Goal: Transaction & Acquisition: Purchase product/service

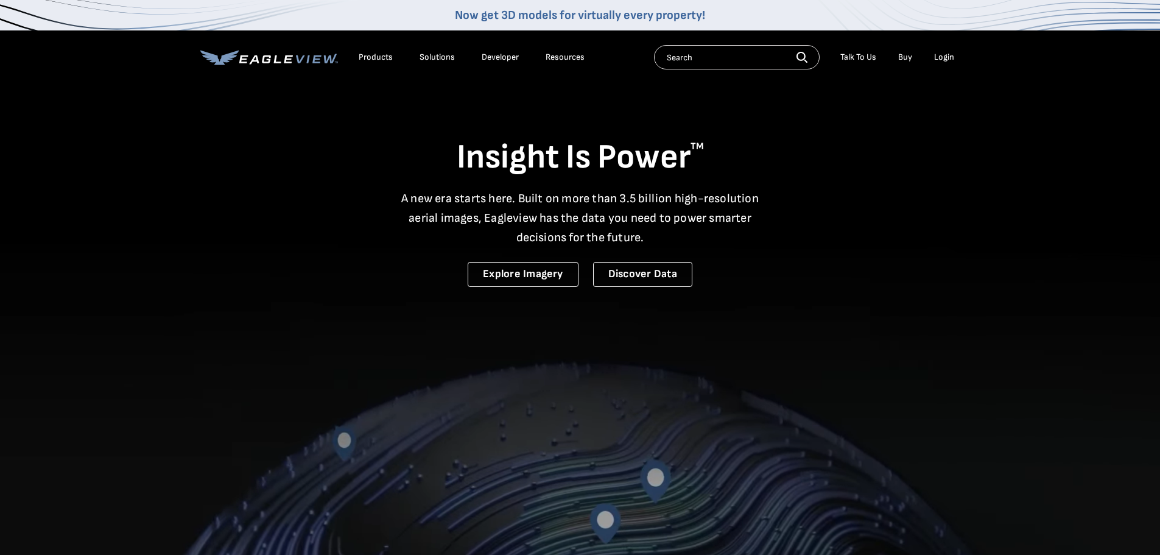
click at [940, 49] on li "Login" at bounding box center [944, 57] width 32 height 18
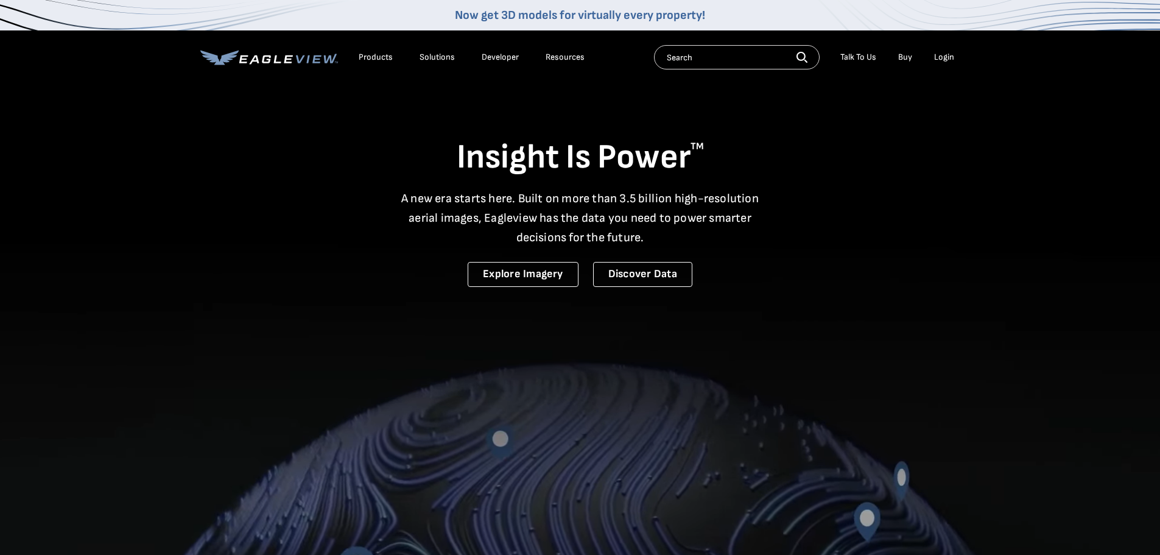
click at [945, 65] on li "Login" at bounding box center [944, 57] width 32 height 18
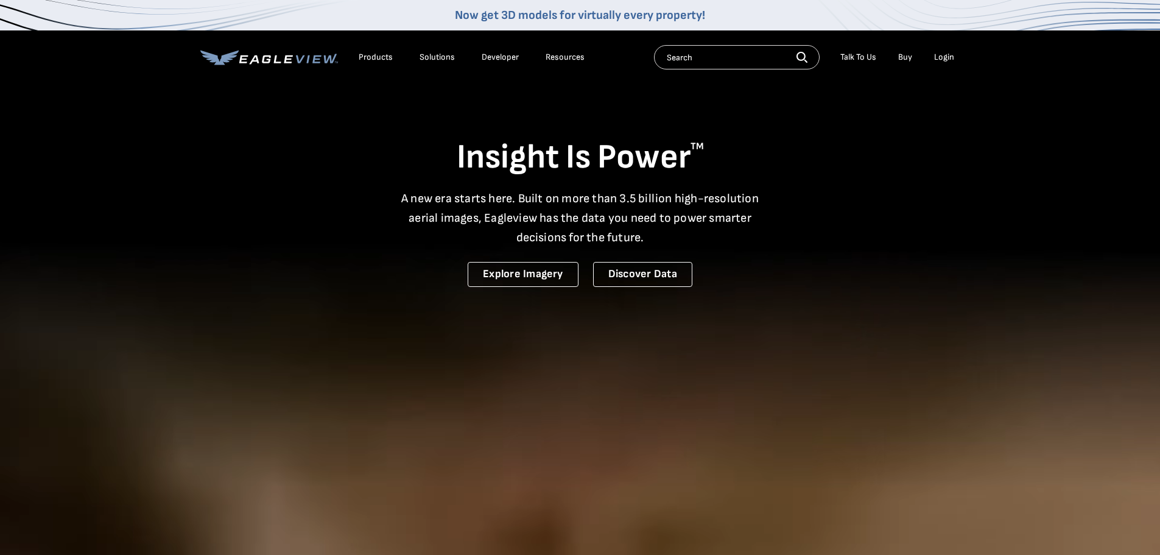
click at [945, 57] on div "Login" at bounding box center [944, 57] width 20 height 11
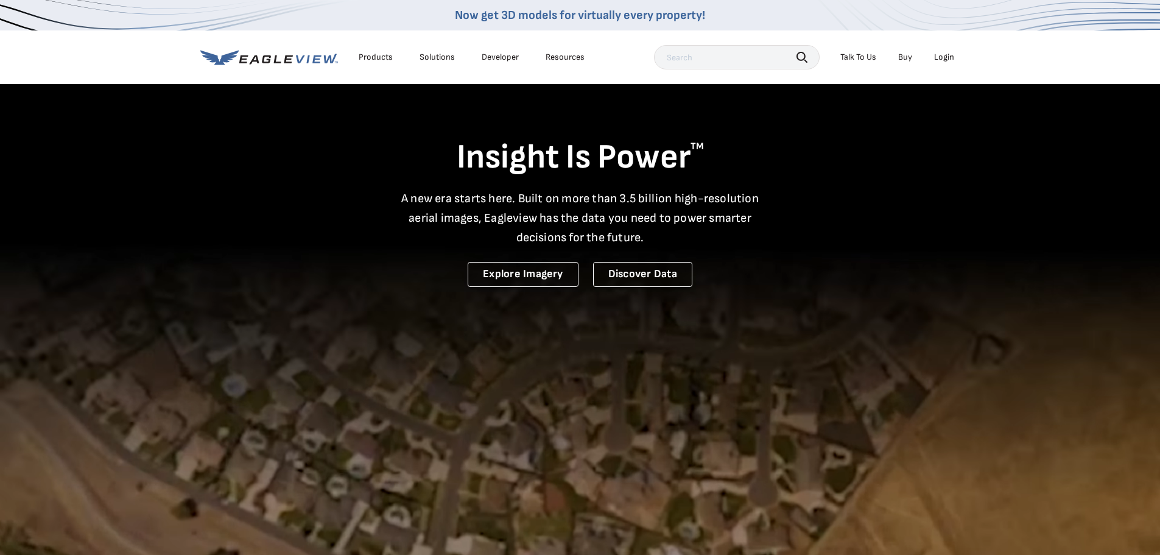
click at [951, 60] on div "Login" at bounding box center [944, 57] width 20 height 11
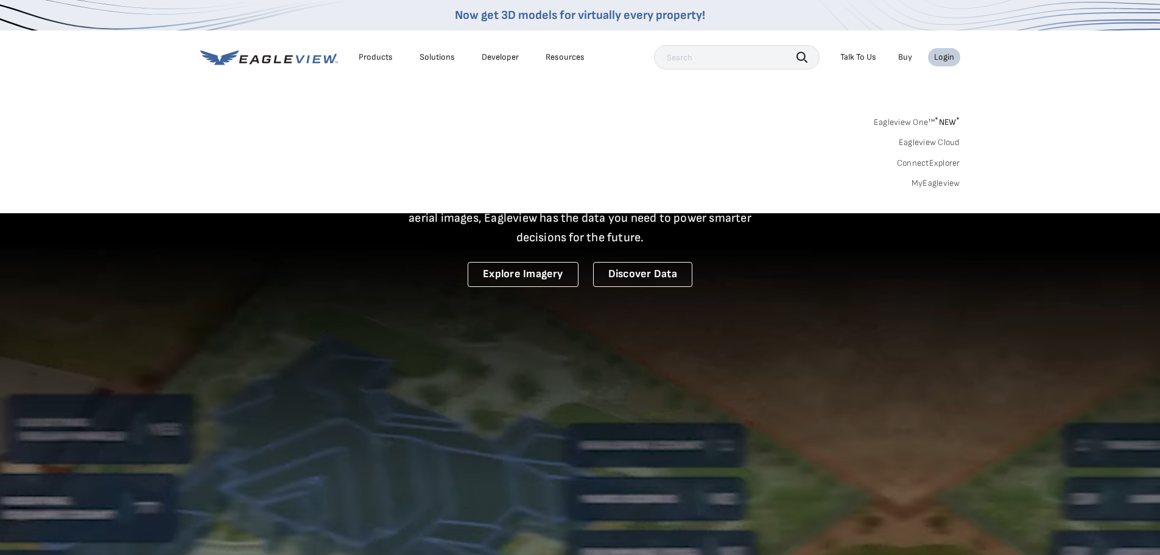
click at [943, 178] on link "MyEagleview" at bounding box center [935, 183] width 49 height 11
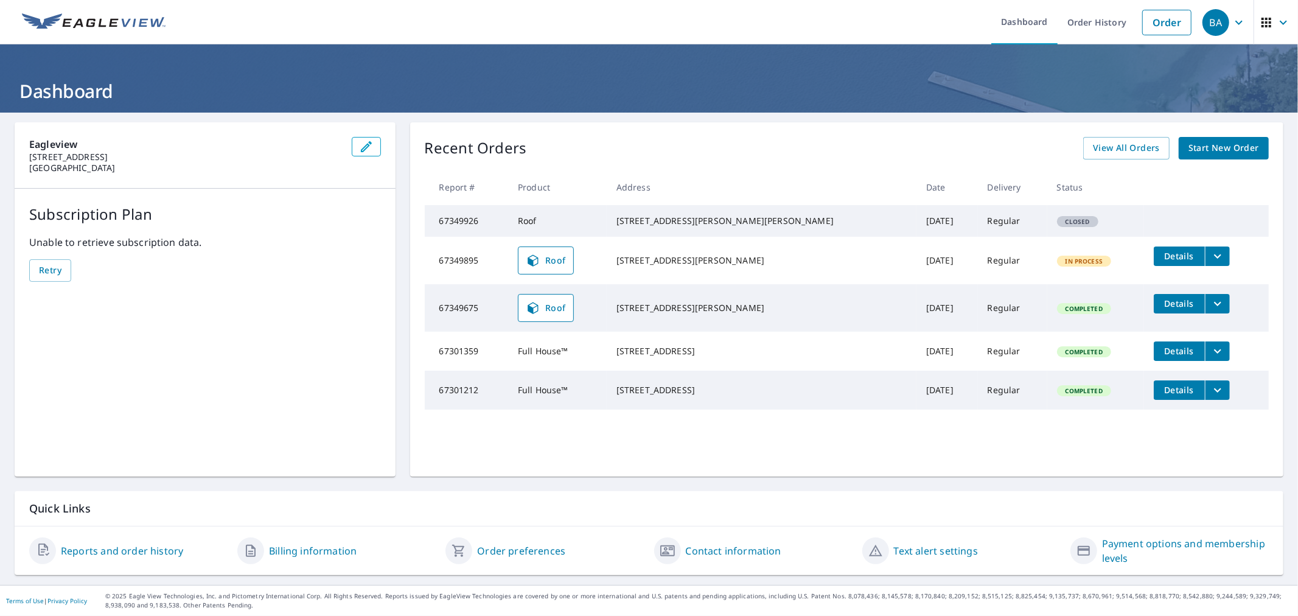
click at [1198, 138] on div "Recent Orders View All Orders Start New Order Report # Product Address Date Del…" at bounding box center [847, 299] width 874 height 354
click at [1197, 141] on span "Start New Order" at bounding box center [1224, 148] width 71 height 15
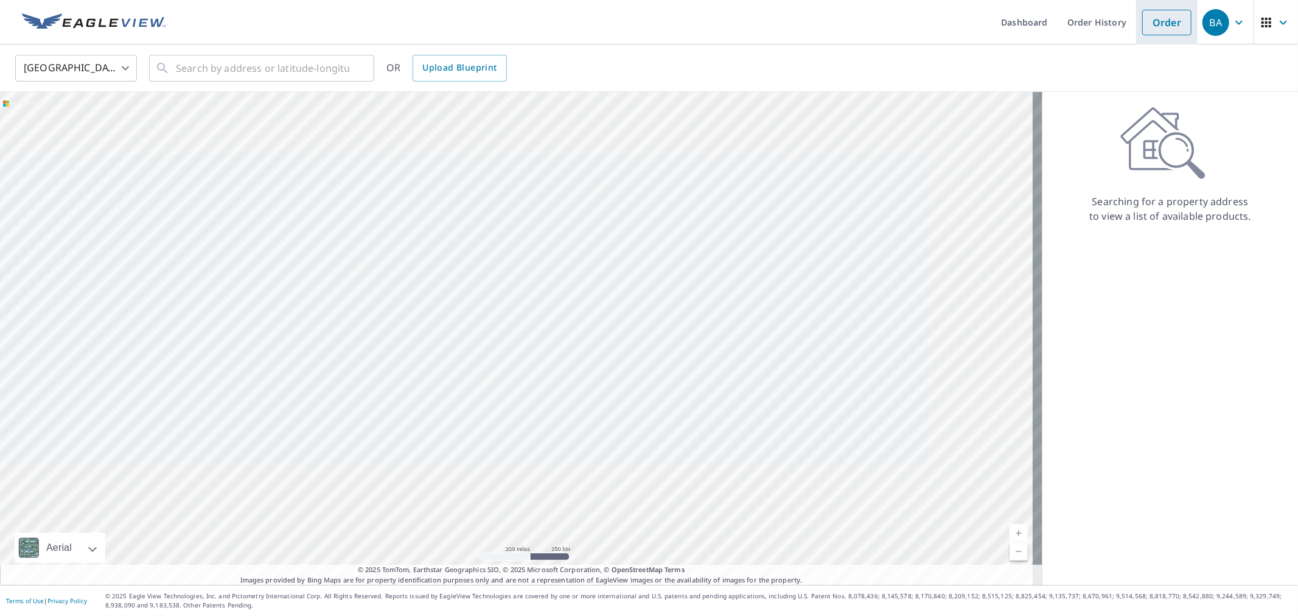
click at [1160, 16] on link "Order" at bounding box center [1166, 23] width 49 height 26
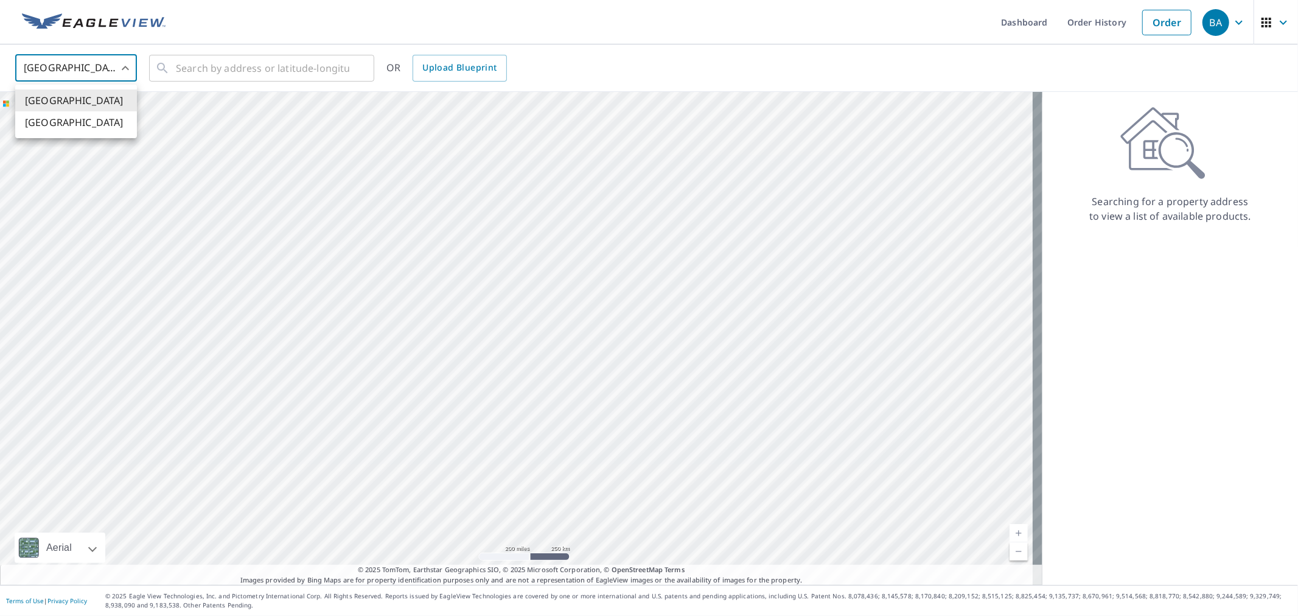
click at [136, 68] on body "BA BA Dashboard Order History Order BA United States US ​ ​ OR Upload Blueprint…" at bounding box center [649, 308] width 1298 height 616
click at [183, 75] on div at bounding box center [649, 308] width 1298 height 616
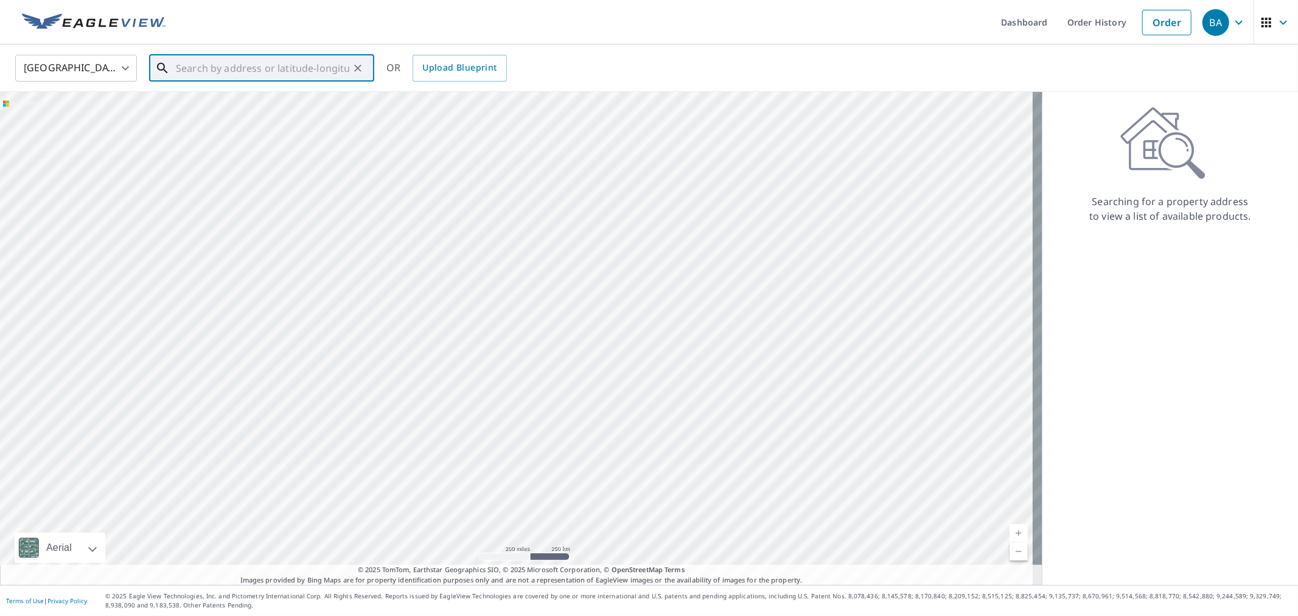
click at [187, 65] on input "text" at bounding box center [262, 68] width 173 height 34
paste input "2291 Vermillion Ave - Rose Hill, Iowa"
click at [241, 113] on p "Rose Hill, IA 52586" at bounding box center [268, 117] width 191 height 12
type input "2291 Vermillion Ave Rose Hill, IA 52586"
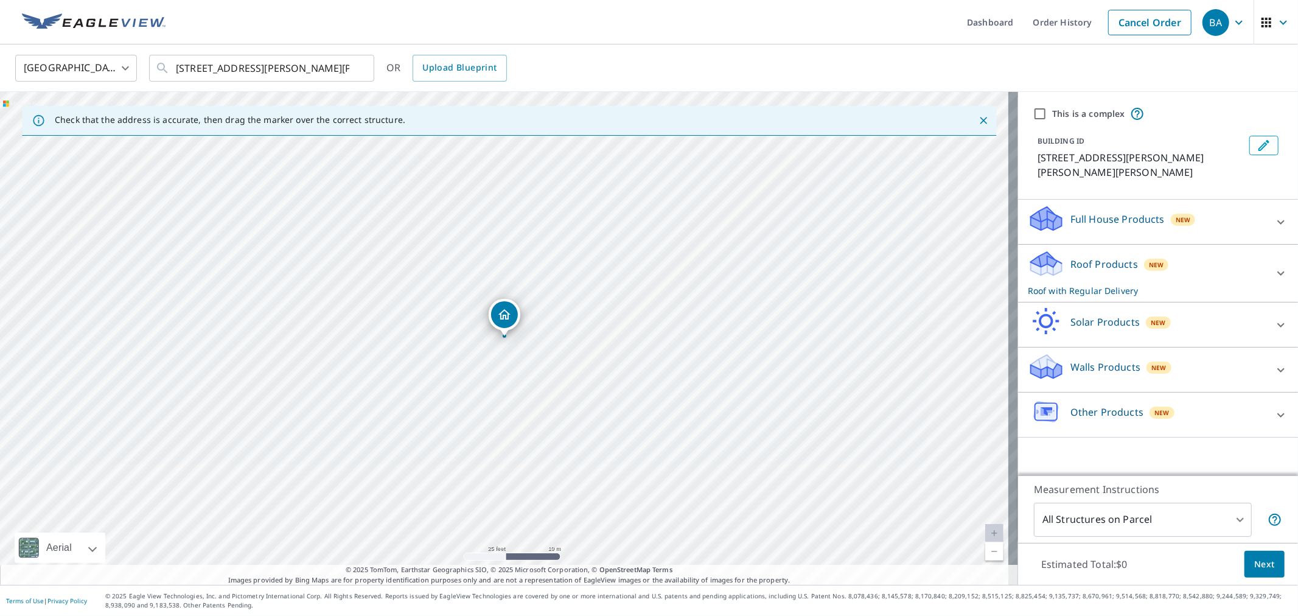
click at [1139, 214] on div "Full House Products New" at bounding box center [1147, 222] width 239 height 35
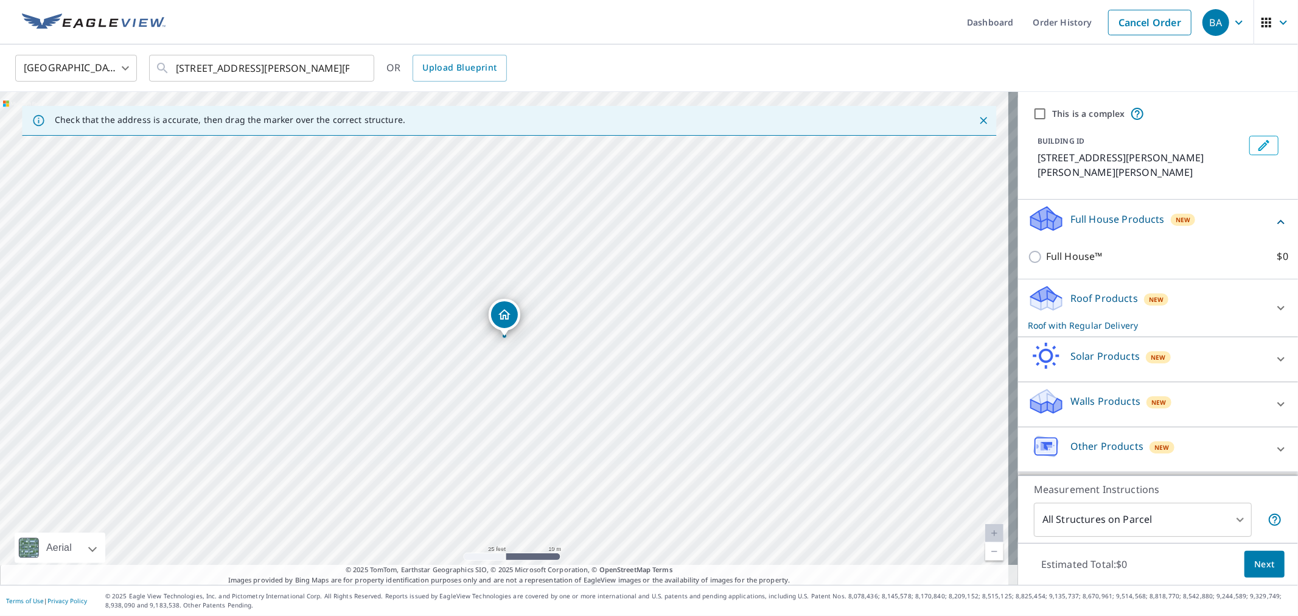
click at [1100, 212] on p "Full House Products" at bounding box center [1118, 219] width 94 height 15
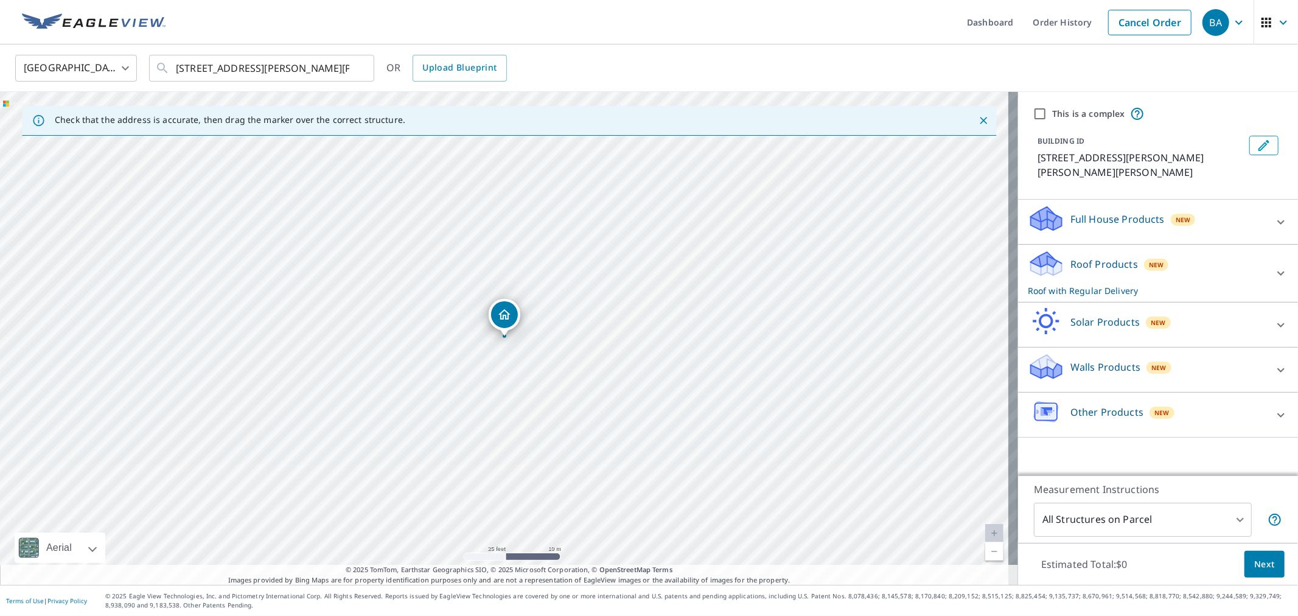
click at [1085, 257] on p "Roof Products" at bounding box center [1105, 264] width 68 height 15
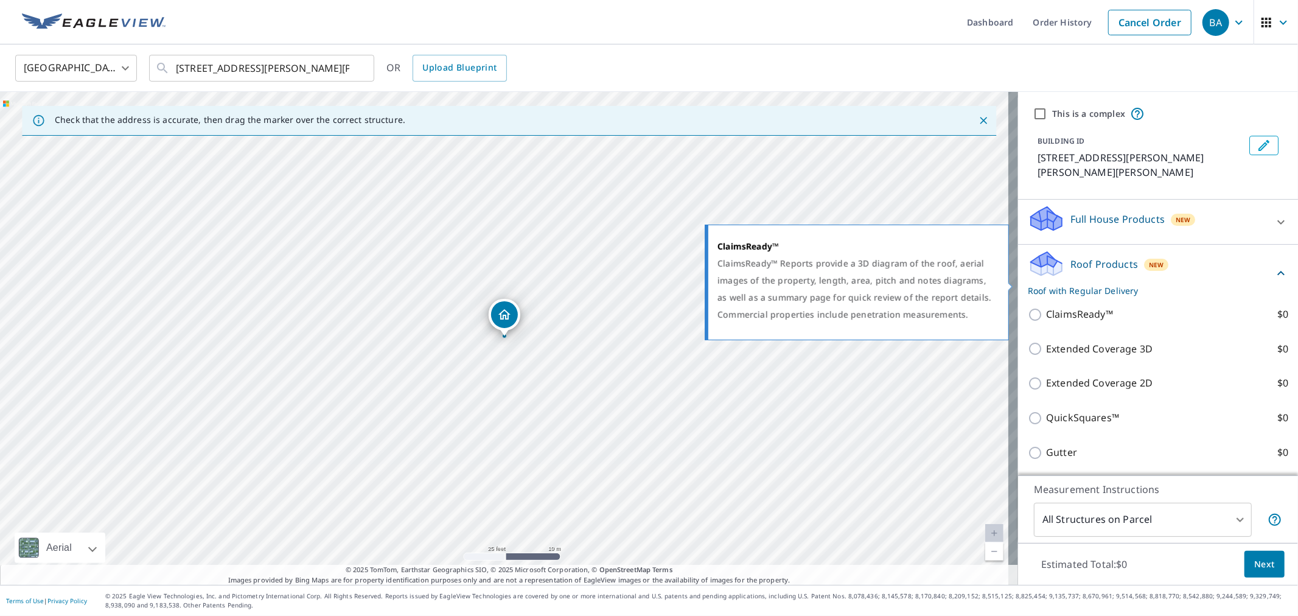
scroll to position [135, 0]
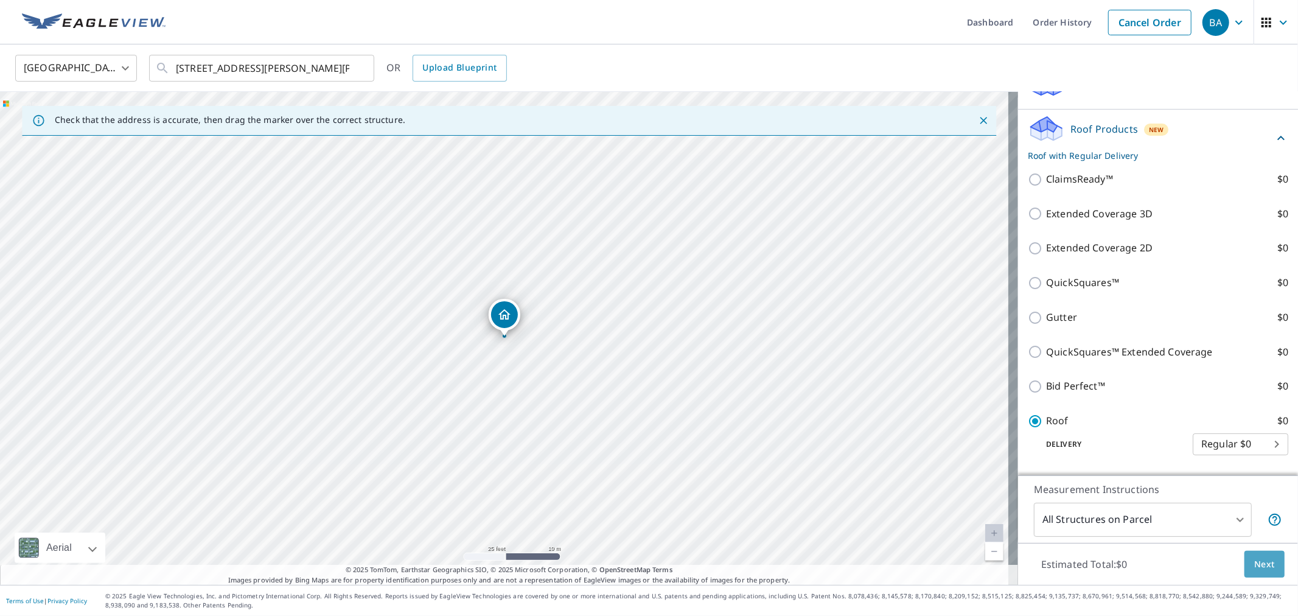
click at [1261, 570] on span "Next" at bounding box center [1264, 564] width 21 height 15
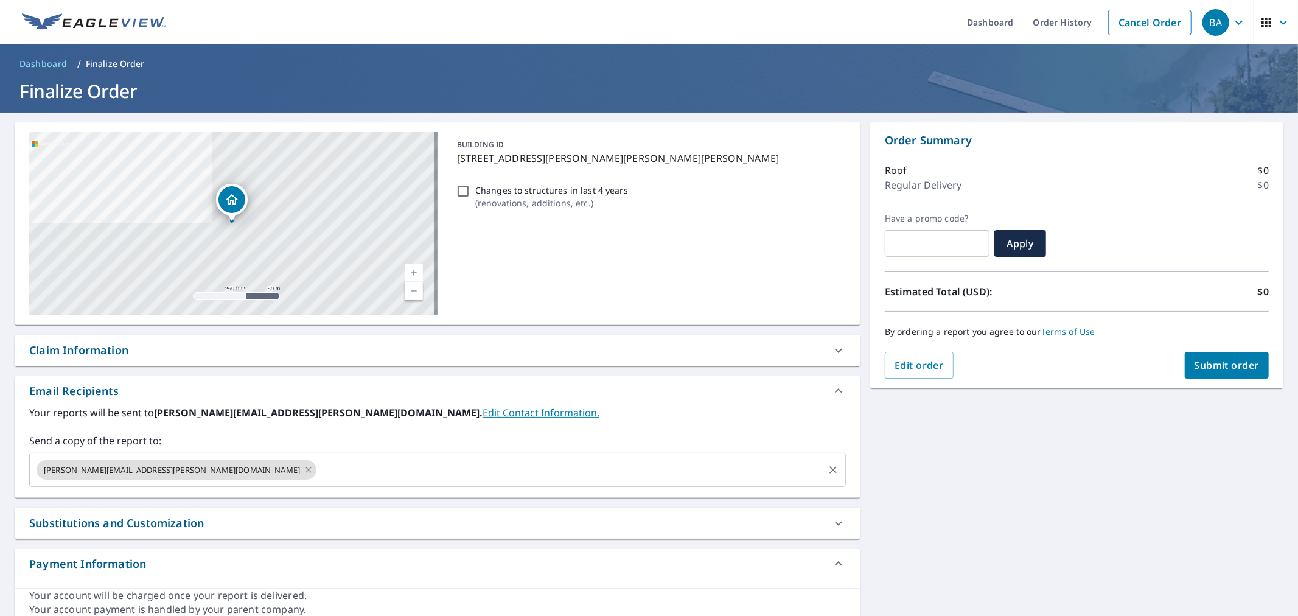
click at [318, 464] on input "text" at bounding box center [570, 469] width 504 height 23
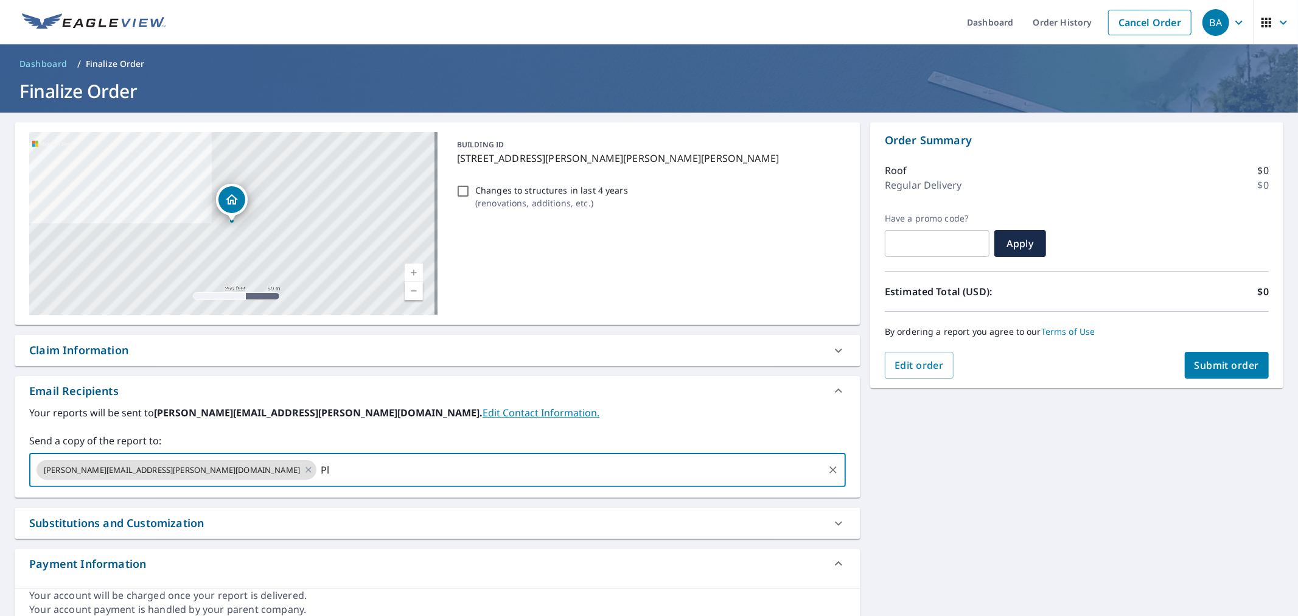
type input "P"
click at [192, 354] on div "Claim Information" at bounding box center [426, 350] width 795 height 16
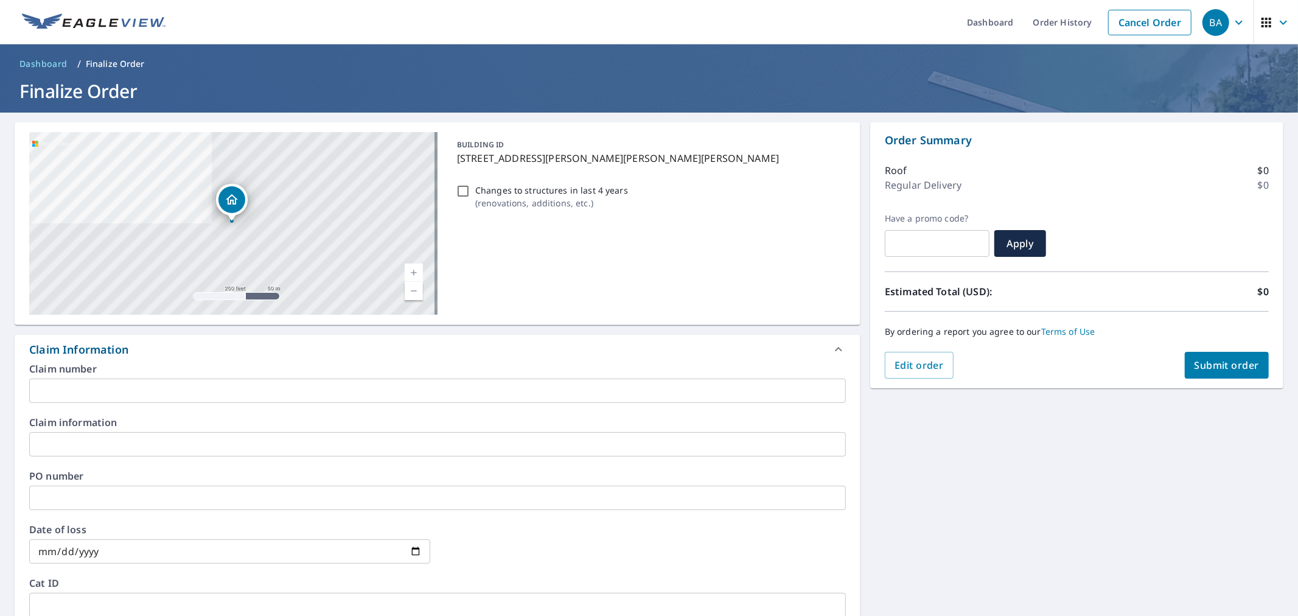
checkbox input "true"
click at [160, 387] on input "text" at bounding box center [437, 391] width 817 height 24
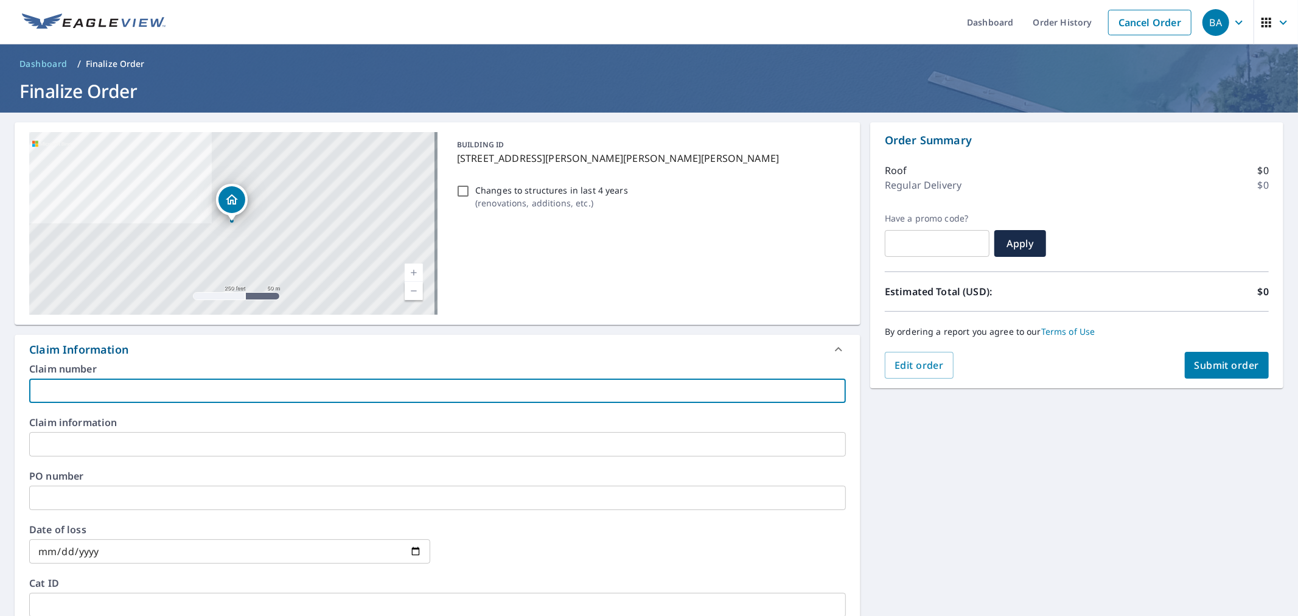
type input "PLEASE PROCESS AS LIVE ORDER"
checkbox input "true"
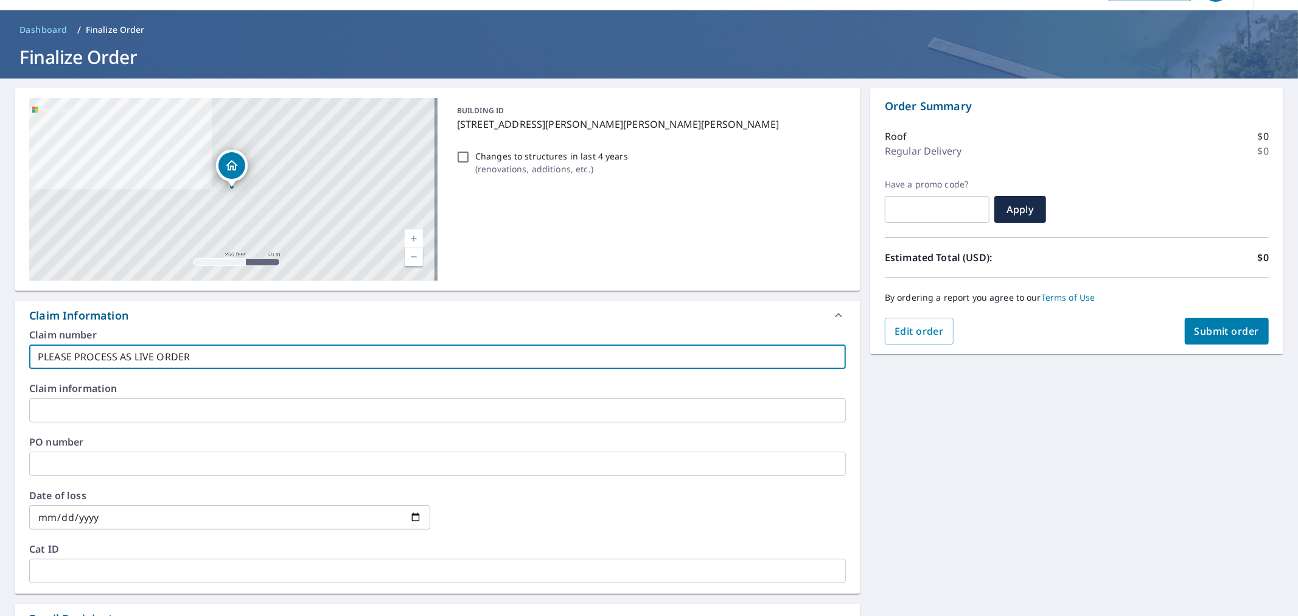
scroll to position [68, 0]
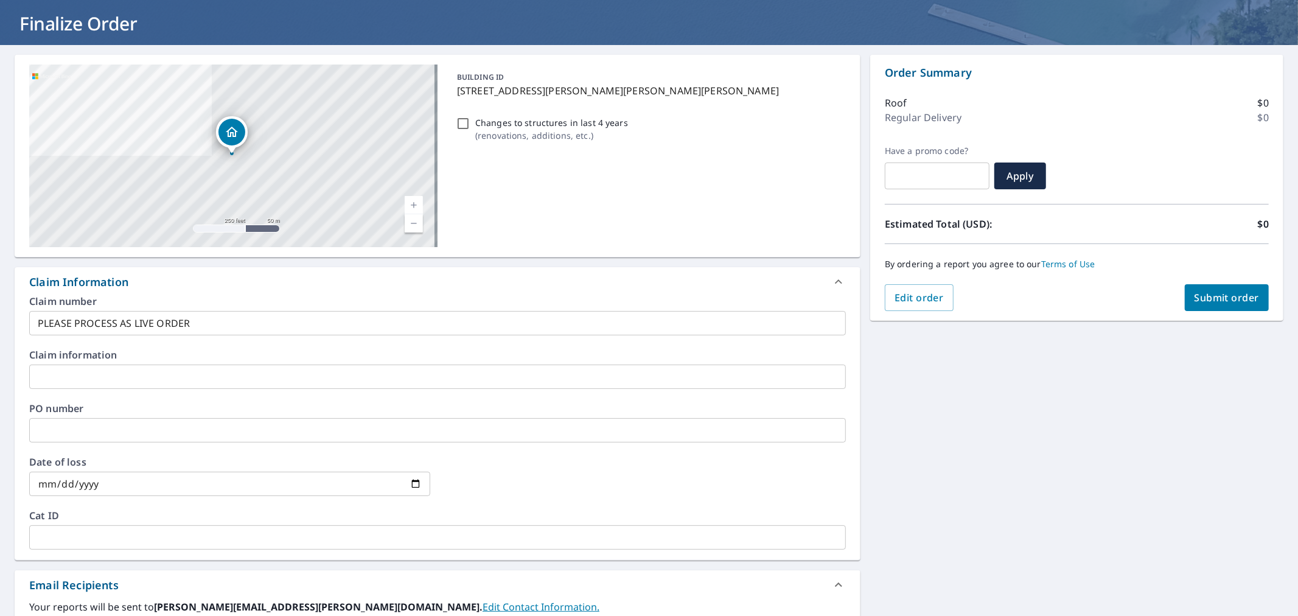
click at [86, 382] on input "text" at bounding box center [437, 377] width 817 height 24
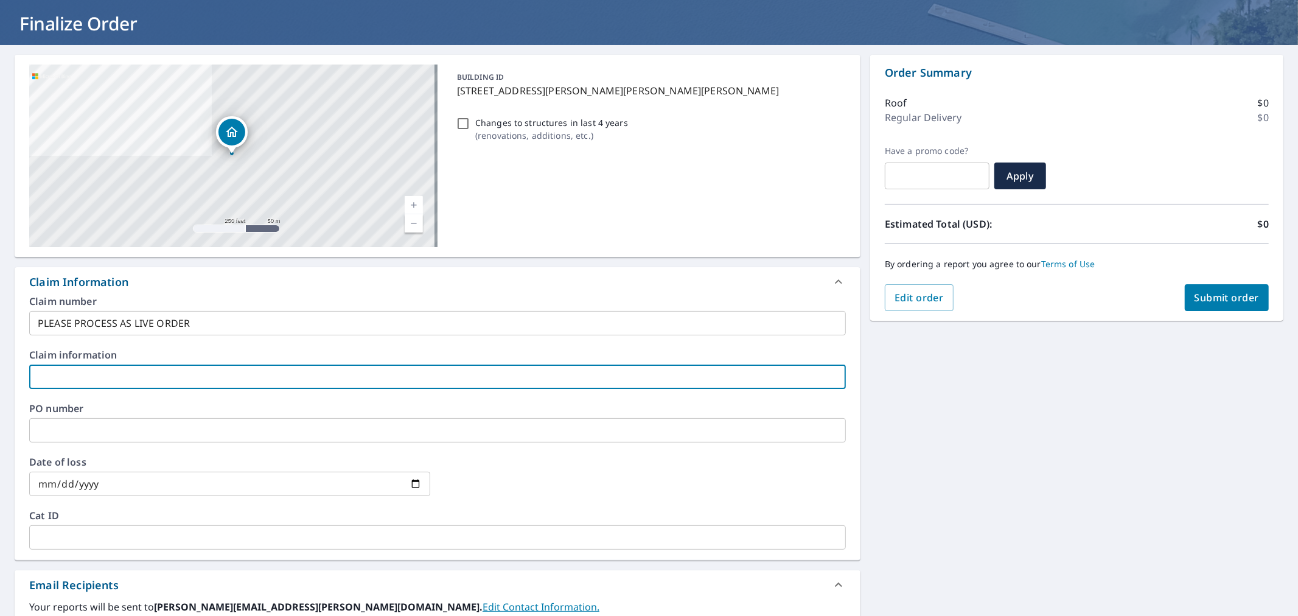
click at [130, 379] on input "text" at bounding box center [437, 377] width 817 height 24
type input "Please Process as live order"
checkbox input "true"
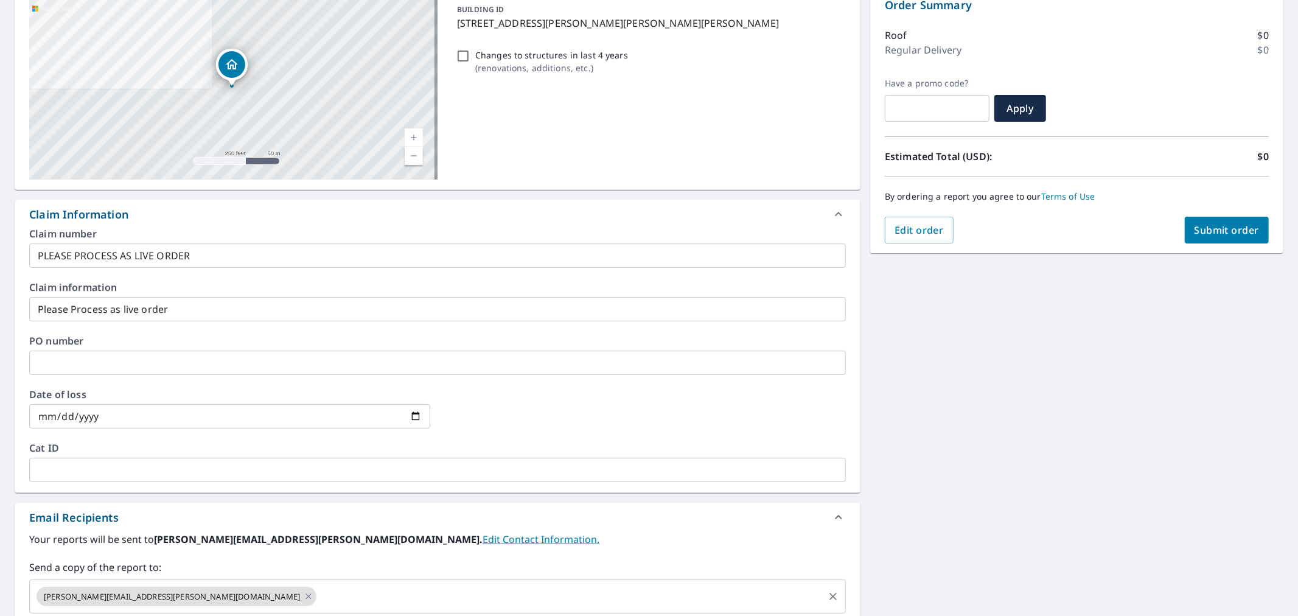
click at [318, 599] on input "text" at bounding box center [570, 596] width 504 height 23
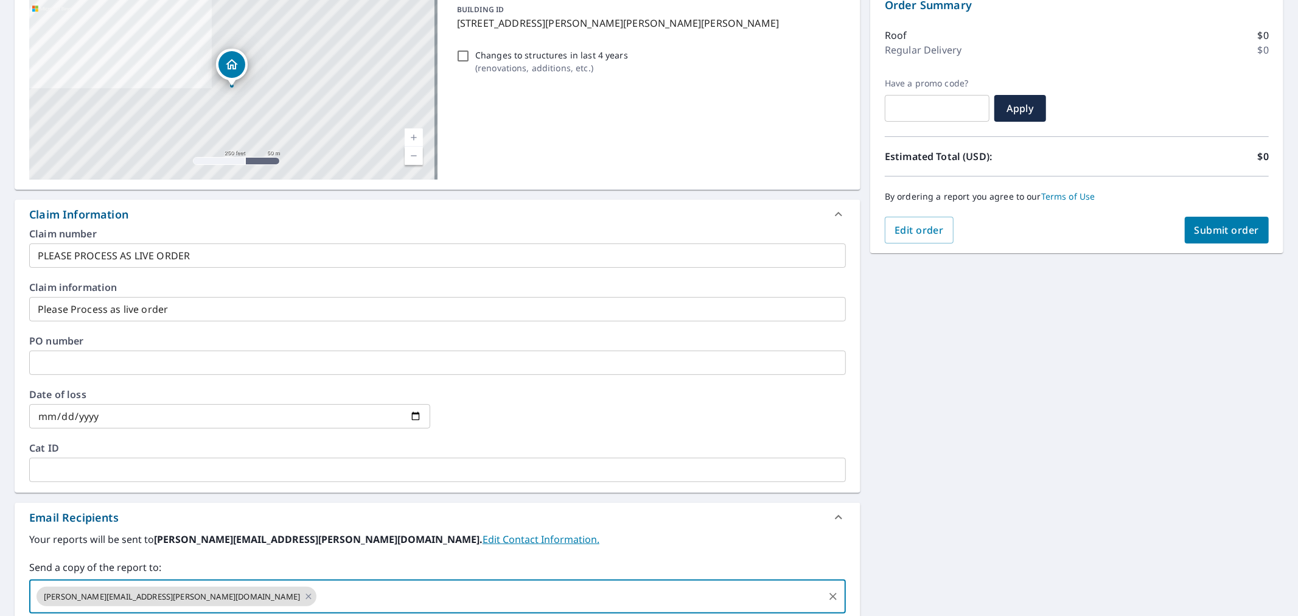
paste input "adamsconstruction52577@gmail.com"
type input "adamsconstruction52577@gmail.com"
checkbox input "true"
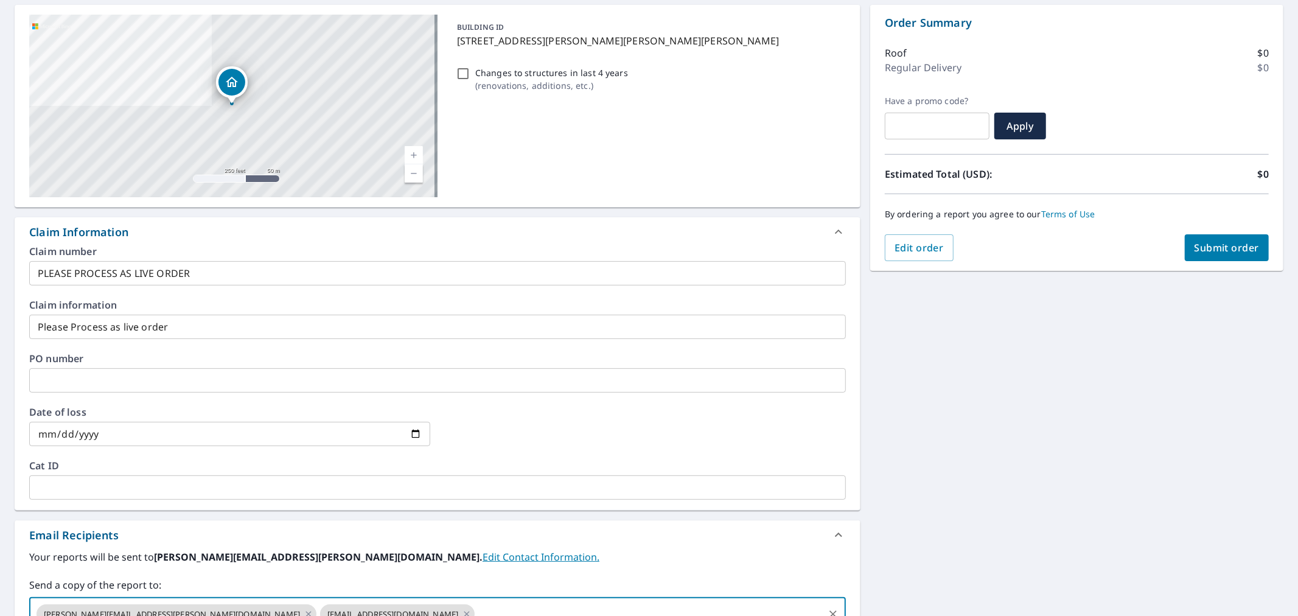
scroll to position [110, 0]
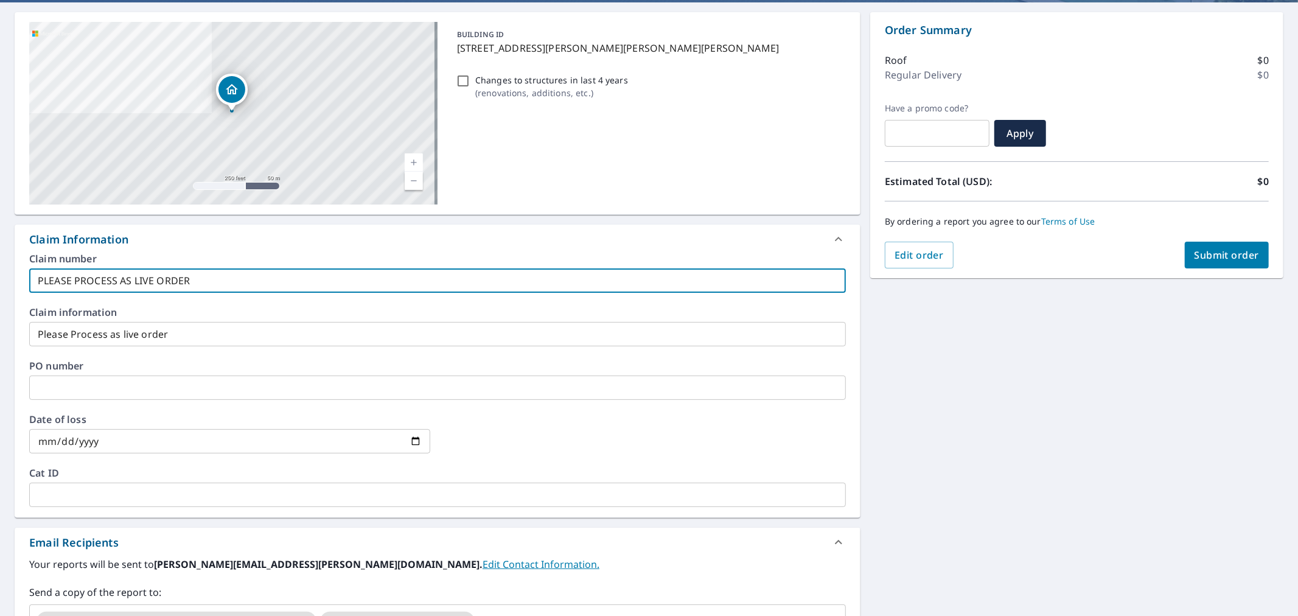
click at [222, 281] on input "PLEASE PROCESS AS LIVE ORDER" at bounding box center [437, 280] width 817 height 24
type input "PLEASE PROCESS AS LIVE ORDER"
checkbox input "true"
click at [35, 278] on input "PLEASE PROCESS AS LIVE ORDER" at bounding box center [437, 280] width 817 height 24
type input "APLEASE PROCESS AS LIVE ORDER"
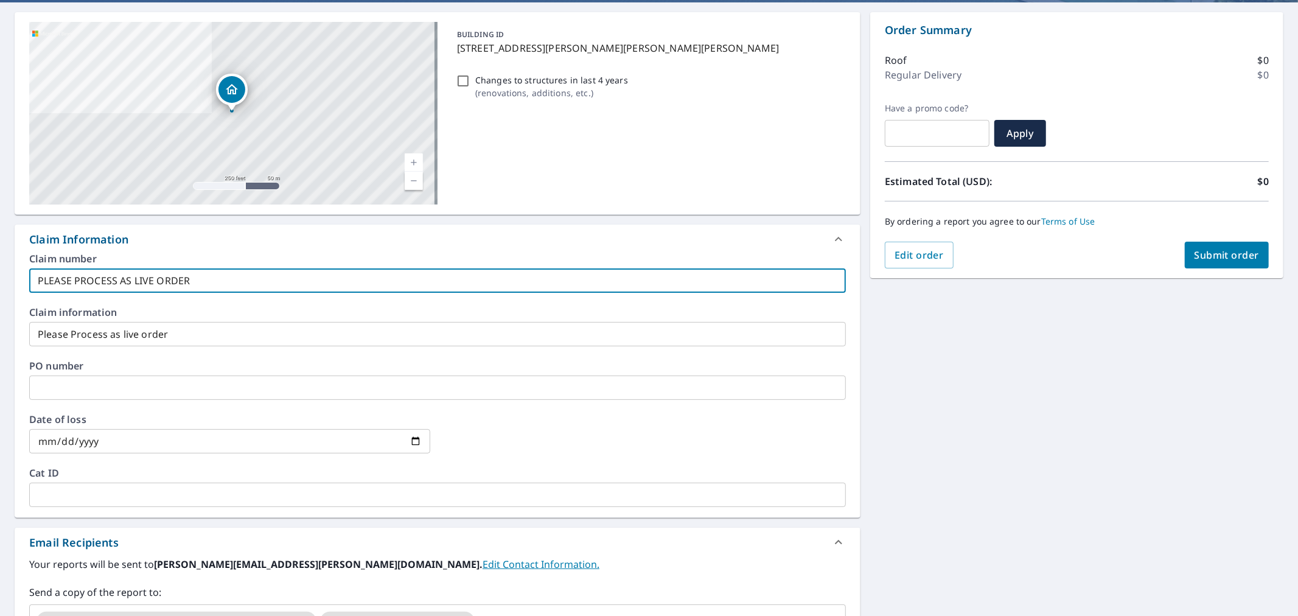
checkbox input "true"
type input "AdPLEASE PROCESS AS LIVE ORDER"
checkbox input "true"
type input "APLEASE PROCESS AS LIVE ORDER"
checkbox input "true"
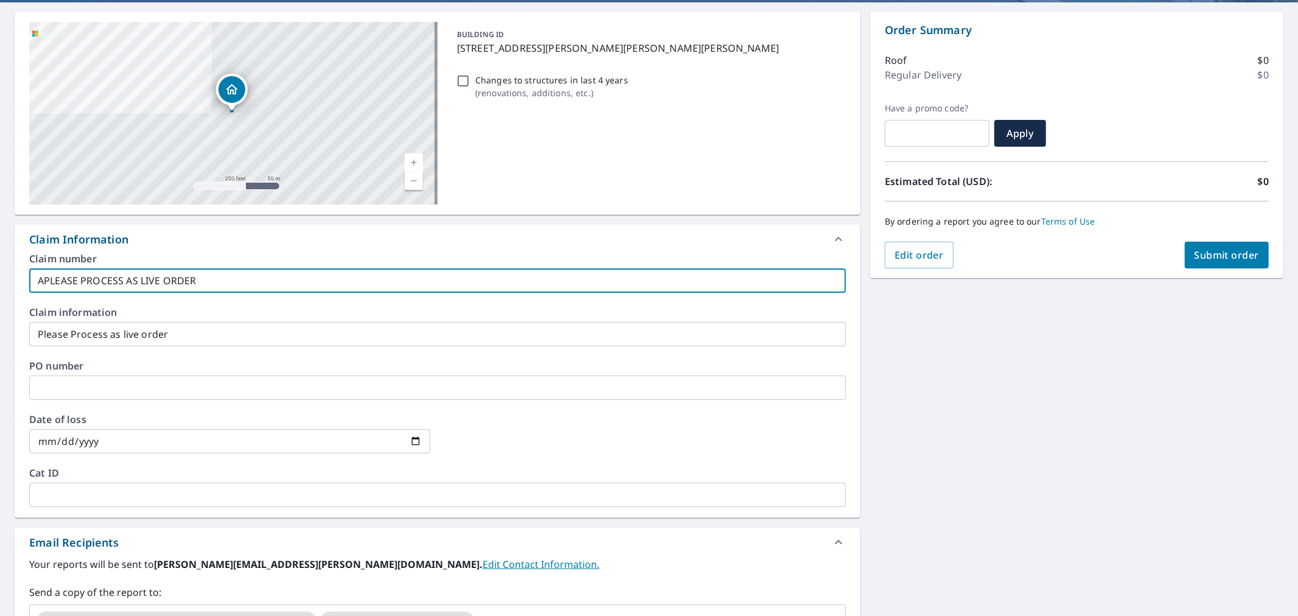
type input "PLEASE PROCESS AS LIVE ORDER"
checkbox input "true"
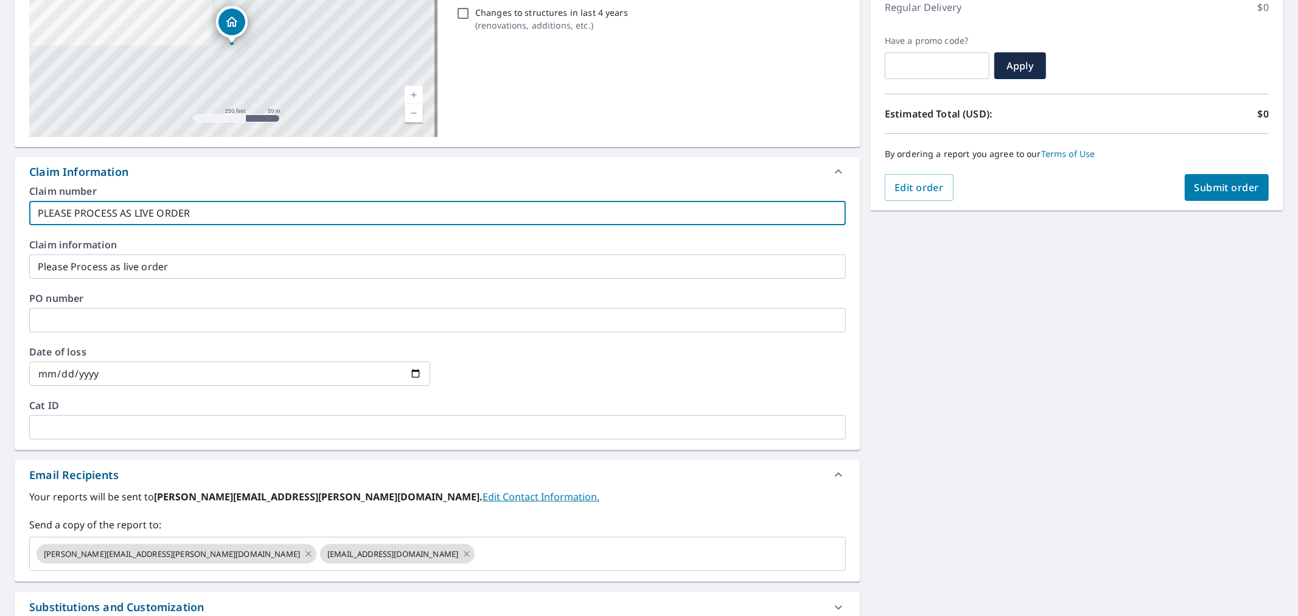
type input "PLEASE PROCESS AS LIVE ORDER"
click at [1214, 181] on span "Submit order" at bounding box center [1227, 187] width 65 height 13
checkbox input "true"
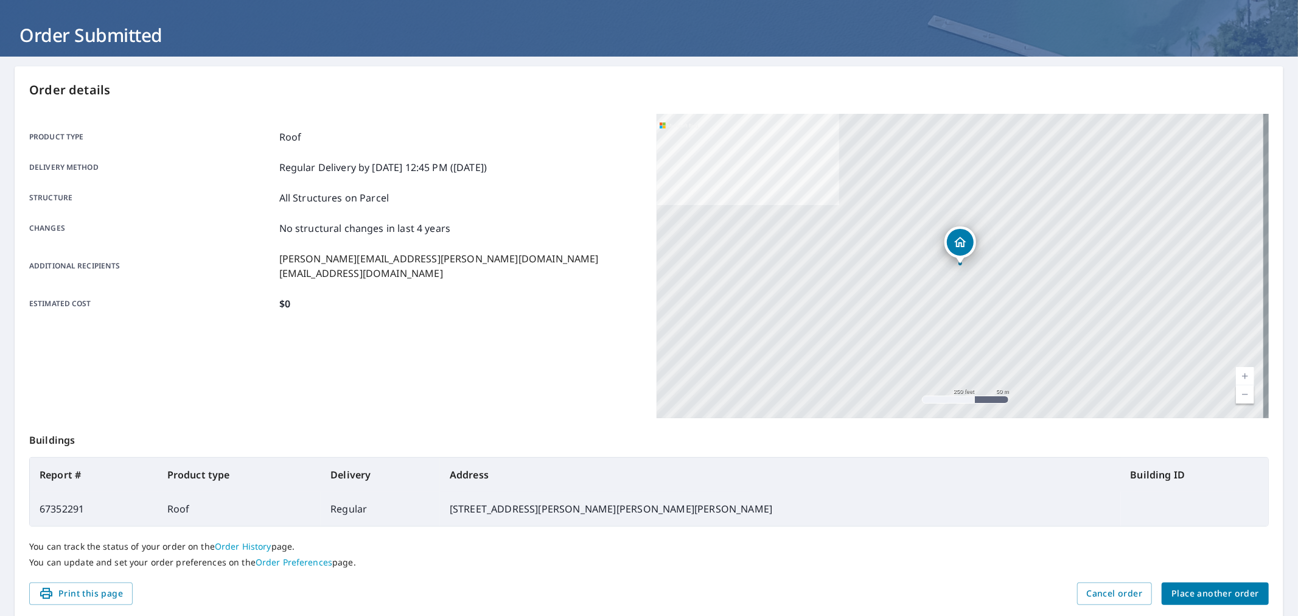
scroll to position [32, 0]
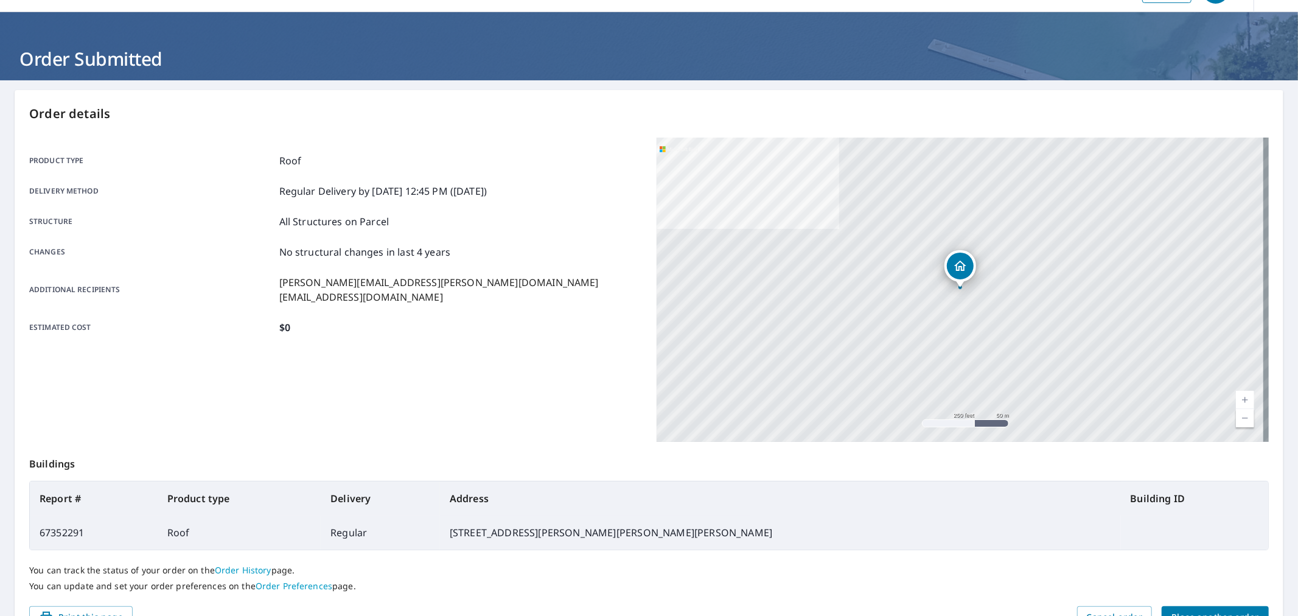
click at [62, 530] on td "67352291" at bounding box center [94, 533] width 128 height 34
copy td "67352291"
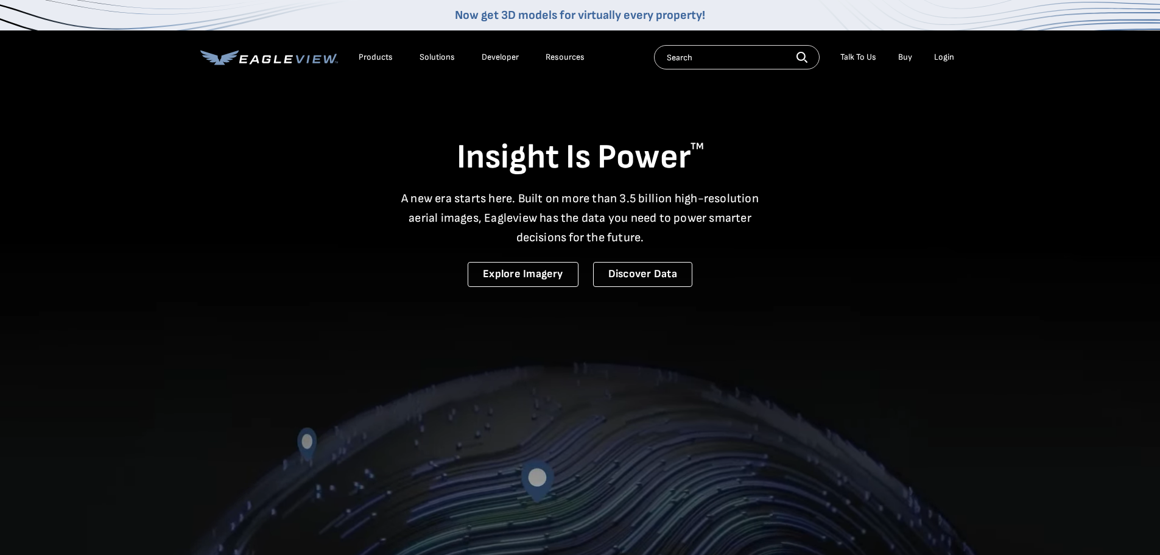
click at [943, 50] on li "Login" at bounding box center [944, 57] width 32 height 18
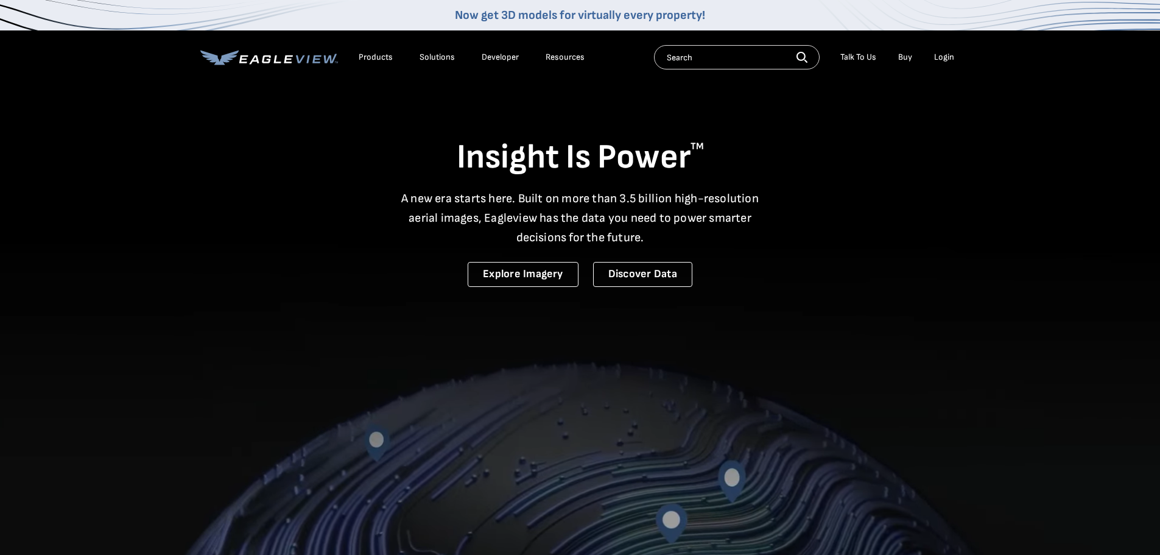
click at [943, 57] on div "Login" at bounding box center [944, 57] width 20 height 11
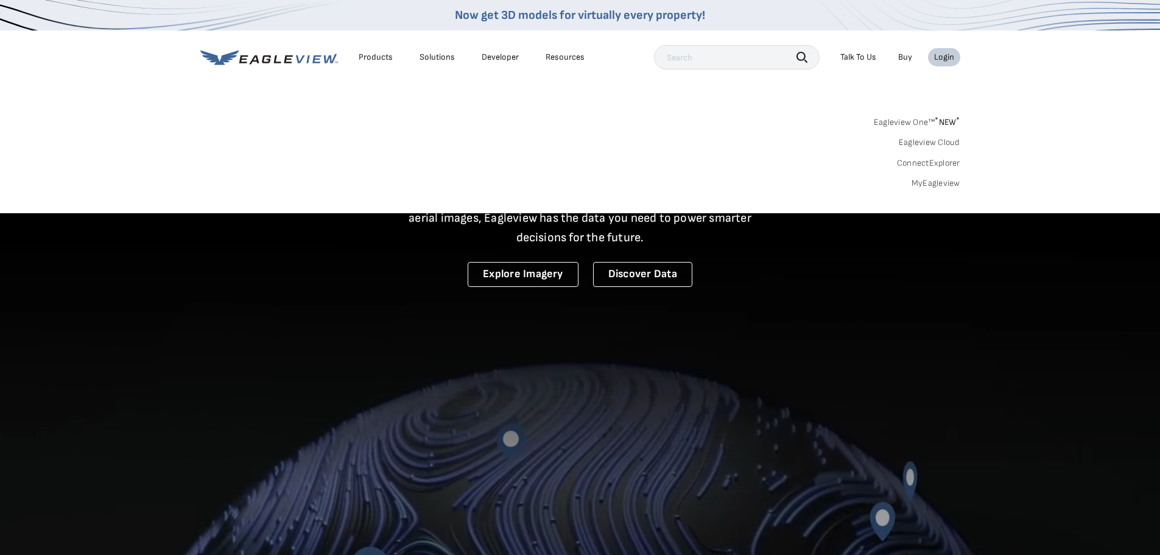
click at [922, 180] on link "MyEagleview" at bounding box center [935, 183] width 49 height 11
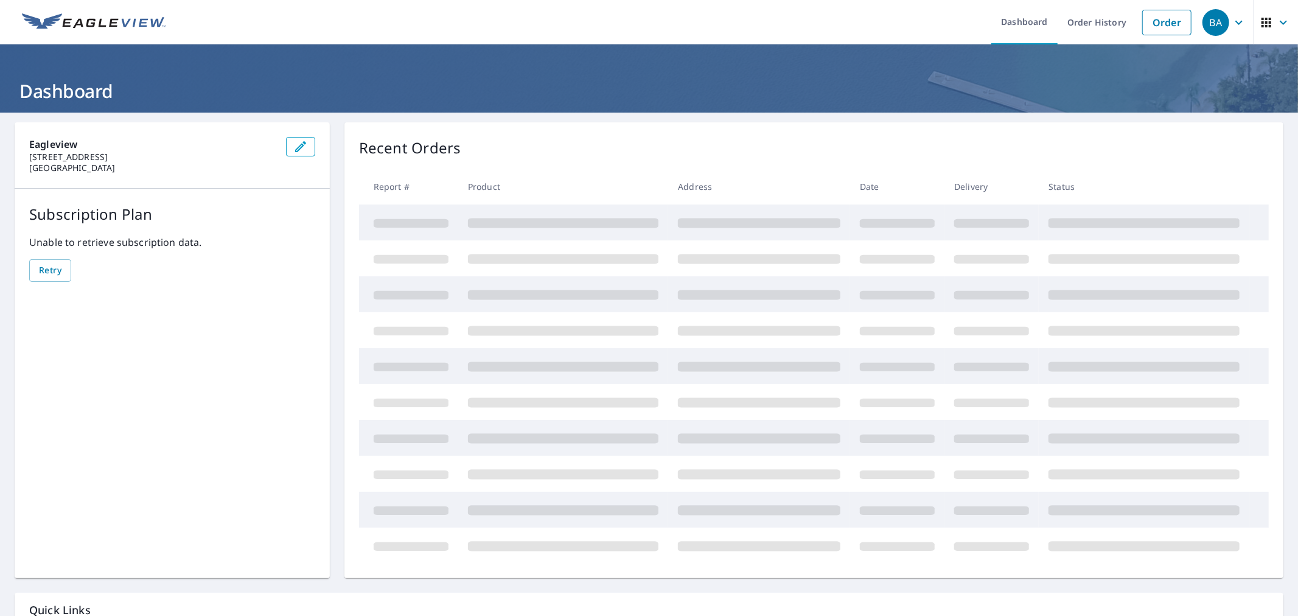
click at [784, 153] on div "Recent Orders" at bounding box center [814, 148] width 910 height 22
click at [1167, 28] on link "Order" at bounding box center [1166, 23] width 49 height 26
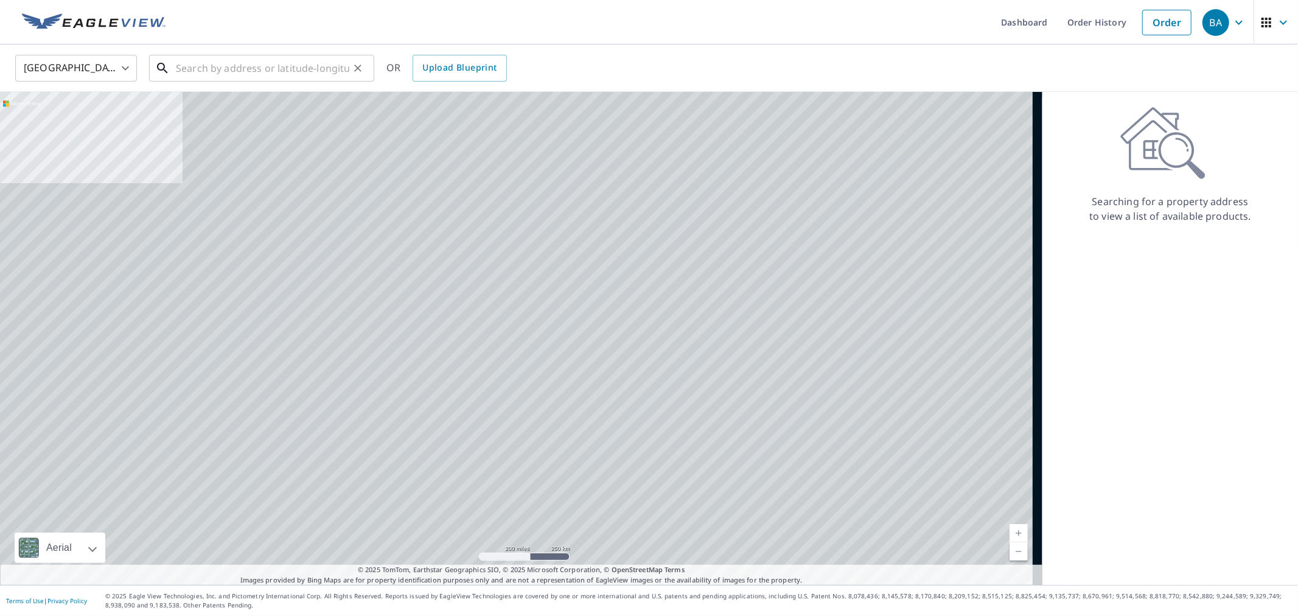
click at [254, 75] on input "text" at bounding box center [262, 68] width 173 height 34
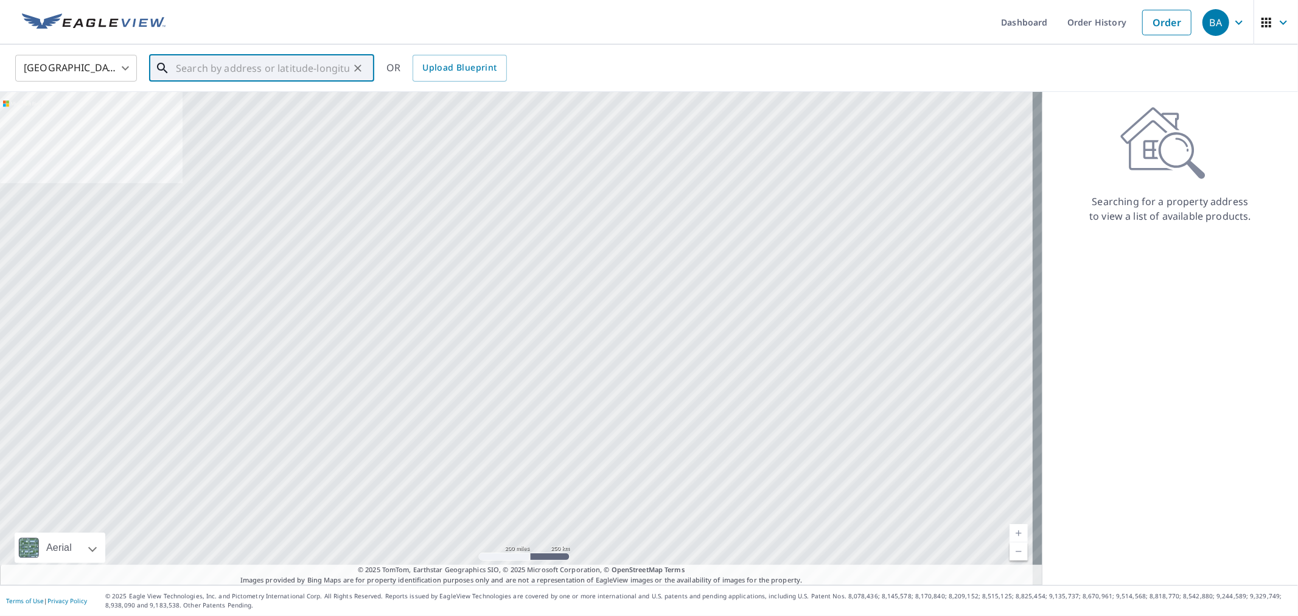
paste input "32512 20th Ct SW, Federal Way, WA 98023"
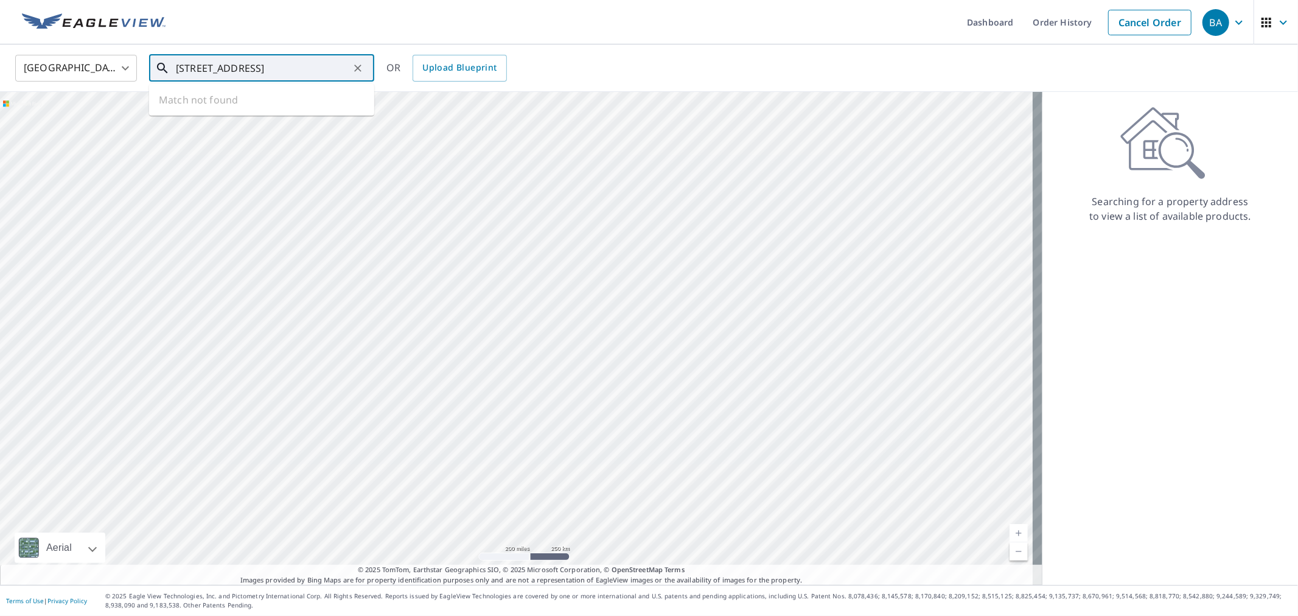
scroll to position [0, 20]
click at [251, 114] on p "Federal Way, WA 98023" at bounding box center [268, 117] width 191 height 12
type input "32512 20th Ct SW Federal Way, WA 98023"
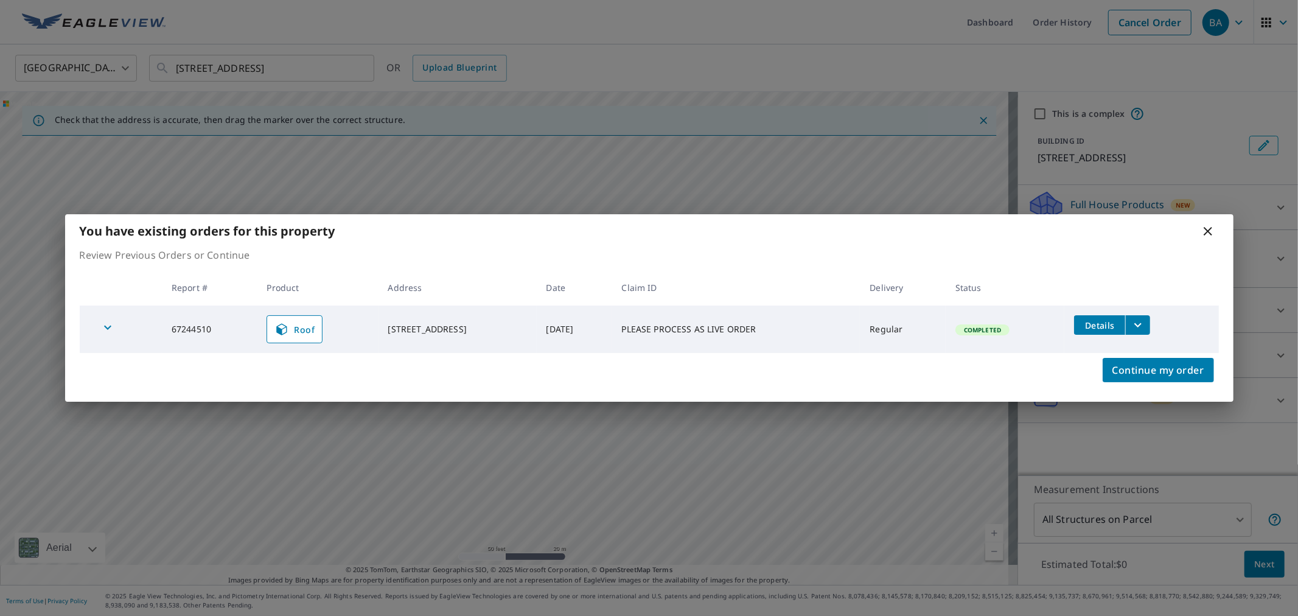
click at [1209, 222] on div "You have existing orders for this property" at bounding box center [649, 230] width 1169 height 33
click at [1209, 228] on icon at bounding box center [1208, 231] width 15 height 15
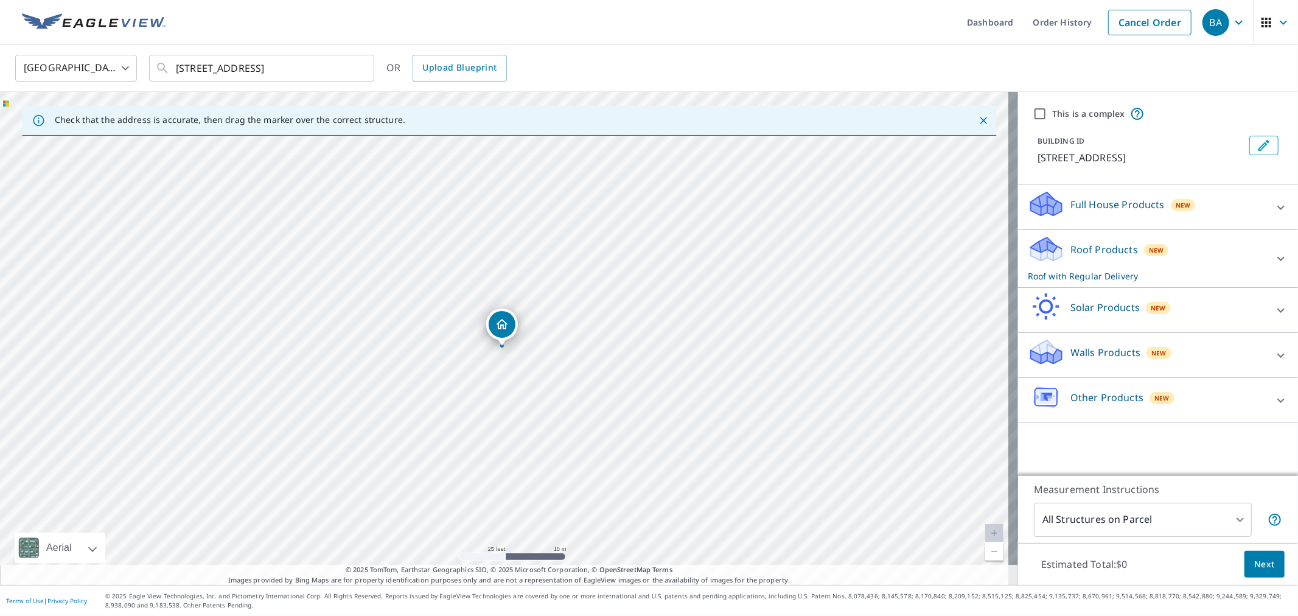
click at [1097, 205] on p "Full House Products" at bounding box center [1118, 204] width 94 height 15
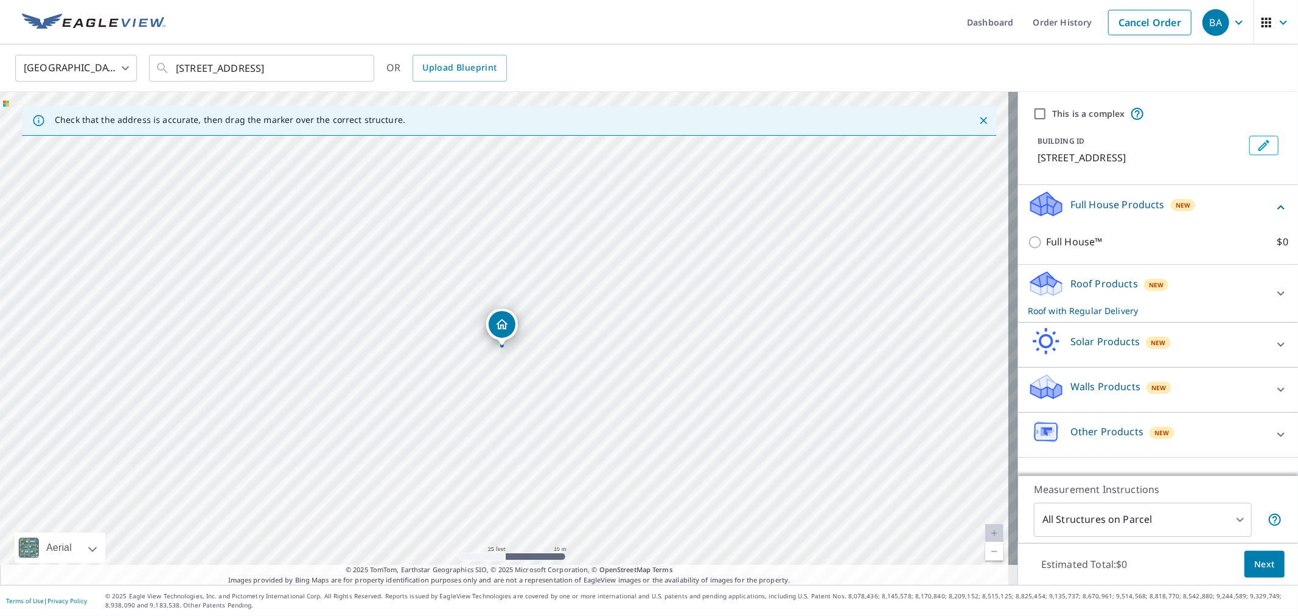
click at [1117, 421] on div "Other Products New" at bounding box center [1147, 435] width 239 height 35
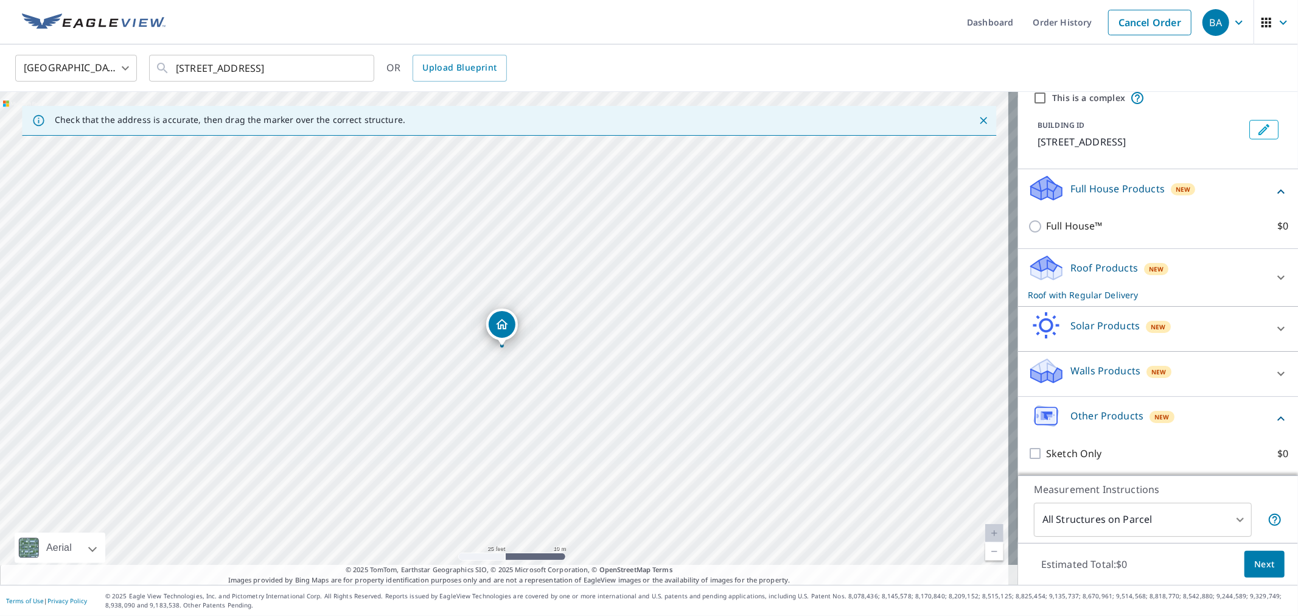
click at [1068, 380] on div "Walls Products New" at bounding box center [1147, 374] width 239 height 35
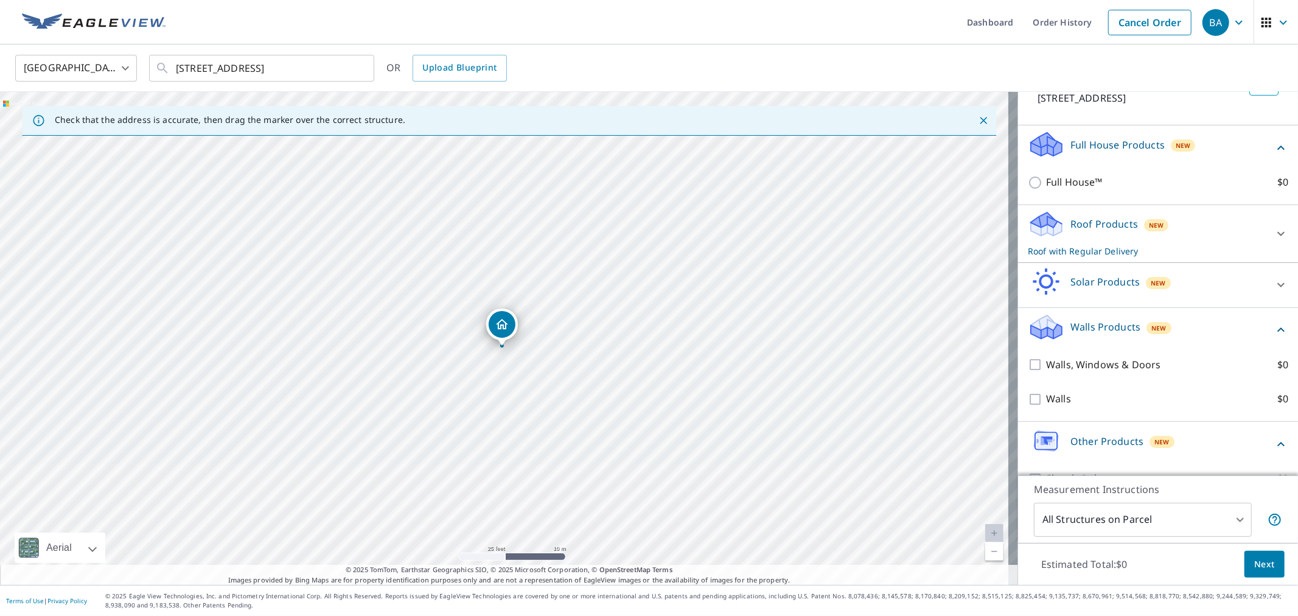
scroll to position [83, 0]
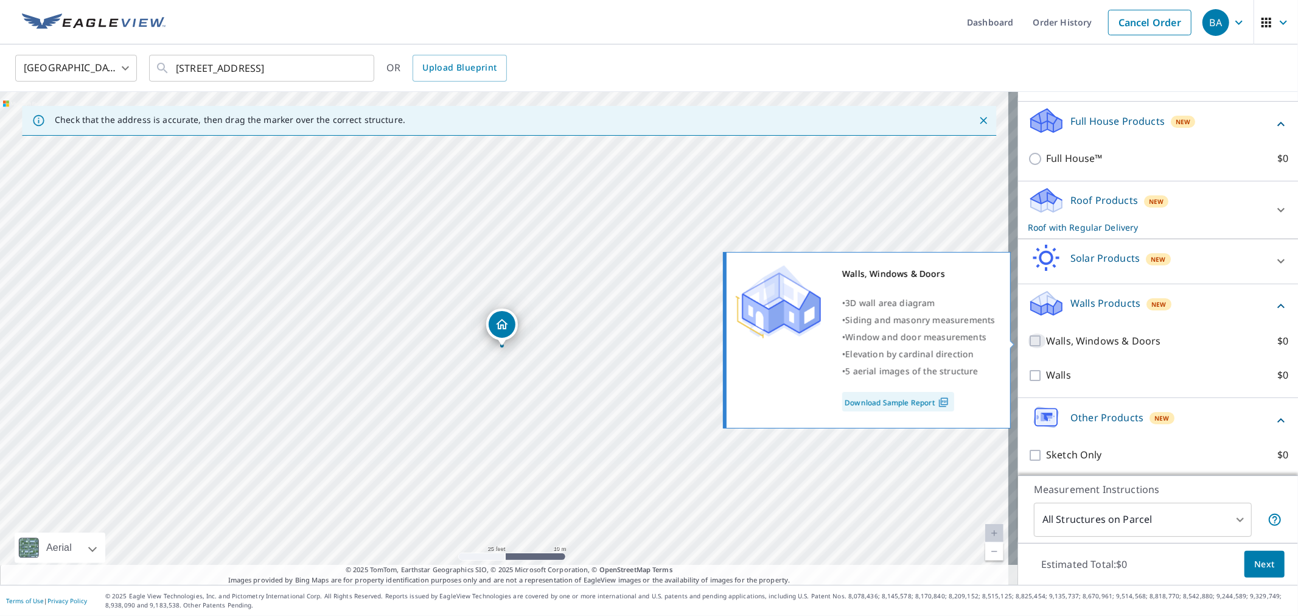
click at [1028, 341] on input "Walls, Windows & Doors $0" at bounding box center [1037, 341] width 18 height 15
checkbox input "true"
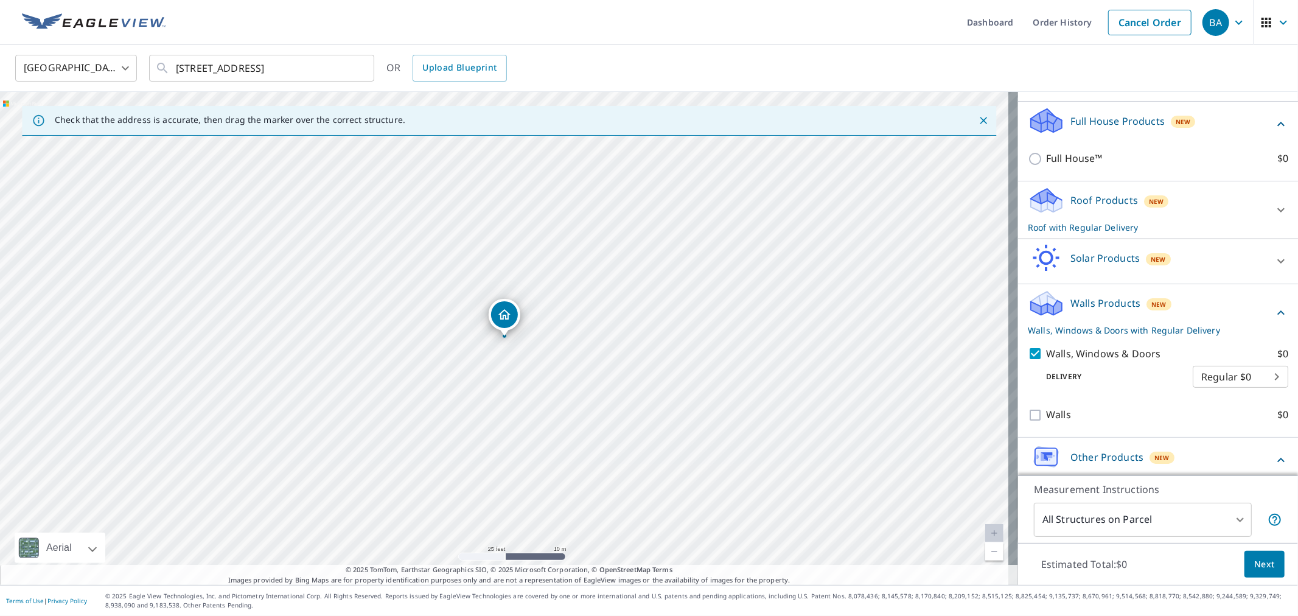
click at [1245, 554] on button "Next" at bounding box center [1265, 564] width 40 height 27
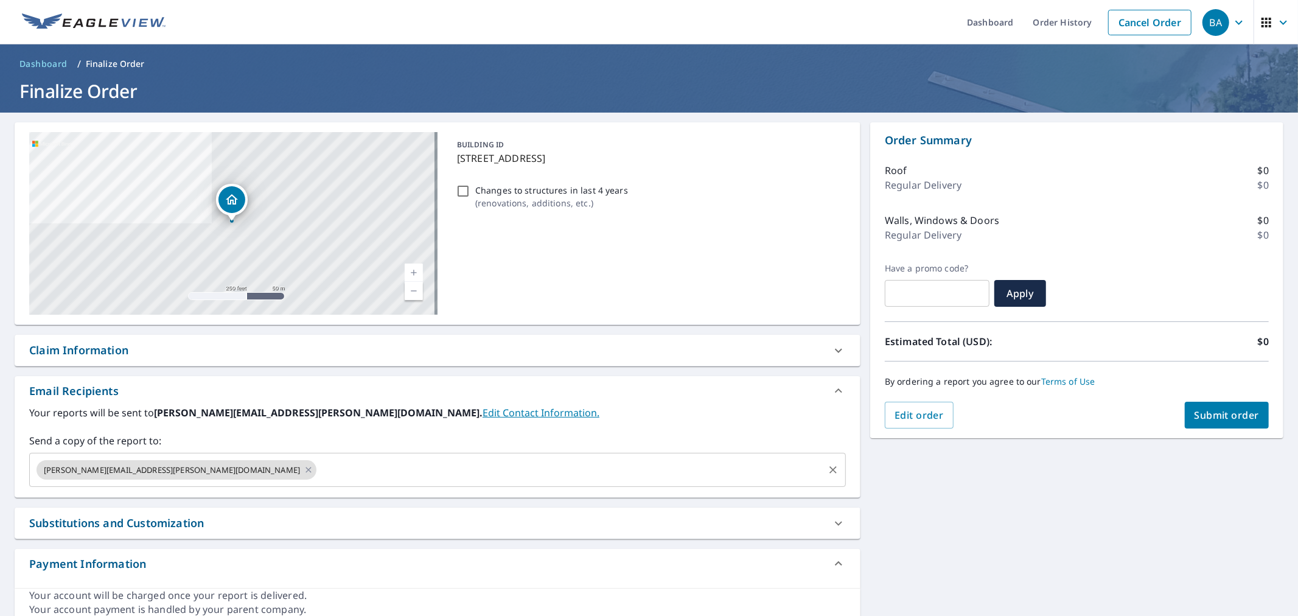
click at [318, 470] on input "text" at bounding box center [570, 469] width 504 height 23
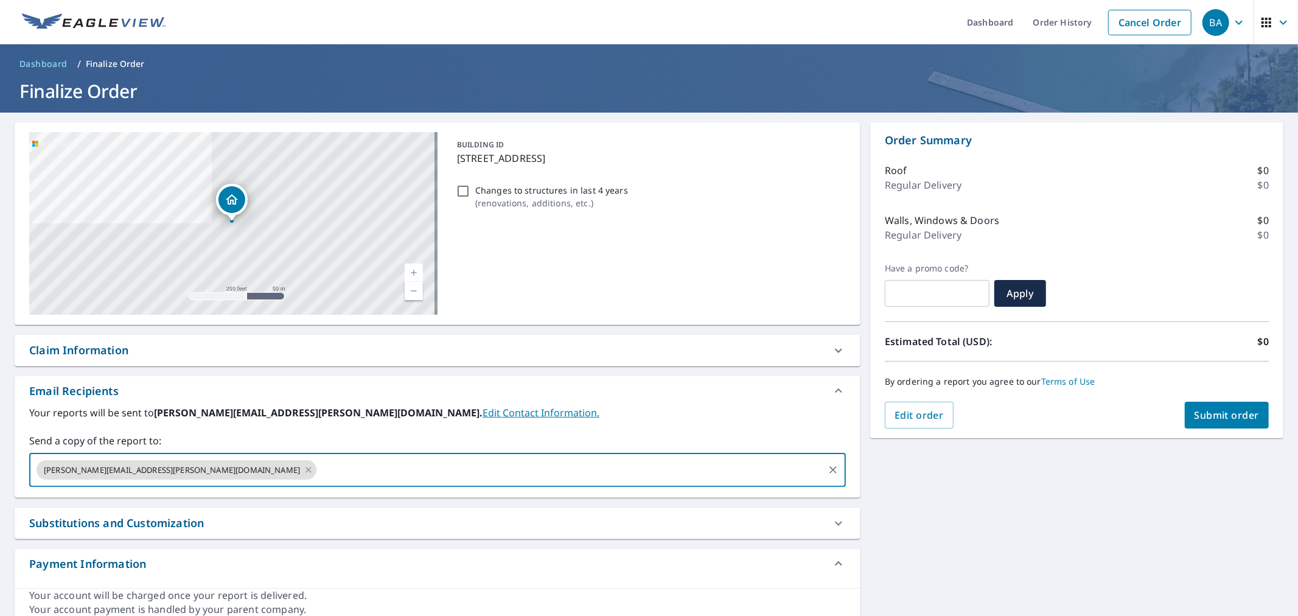
paste input "precisionremodel425@gmail.com"
type input "precisionremodel425@gmail.com"
click at [149, 354] on div "Claim Information" at bounding box center [426, 350] width 795 height 16
checkbox input "true"
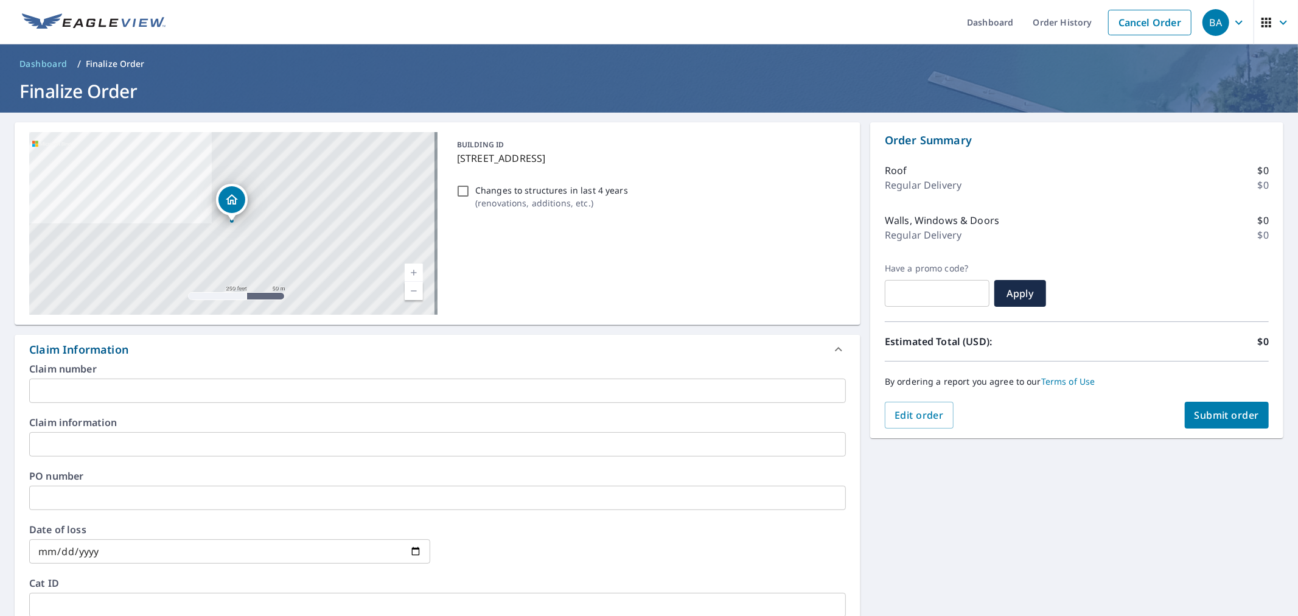
click at [121, 388] on input "text" at bounding box center [437, 391] width 817 height 24
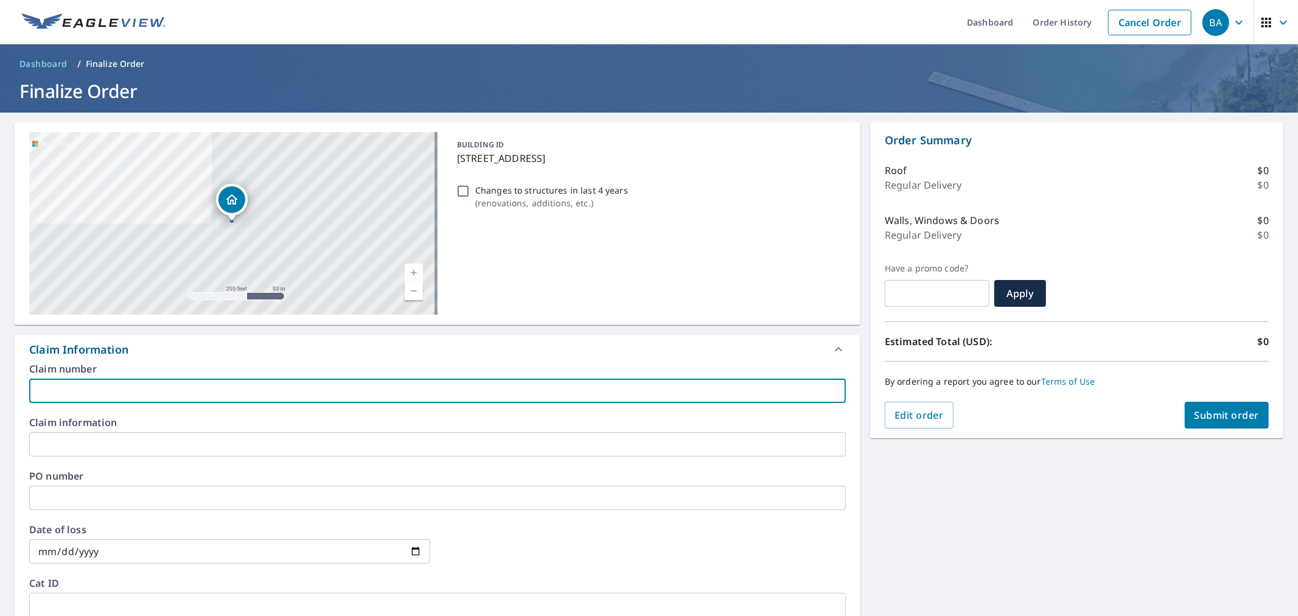
type input "P"
checkbox input "true"
type input "Pl"
checkbox input "true"
type input "Ple"
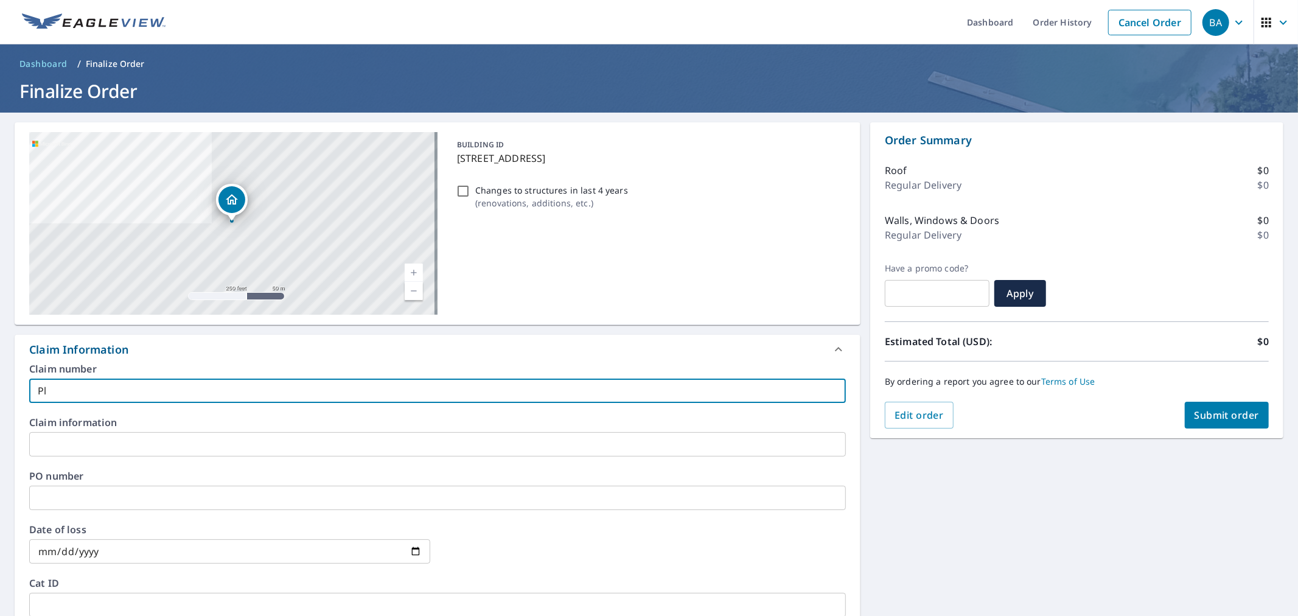
checkbox input "true"
type input "Plea"
checkbox input "true"
type input "Pleas"
checkbox input "true"
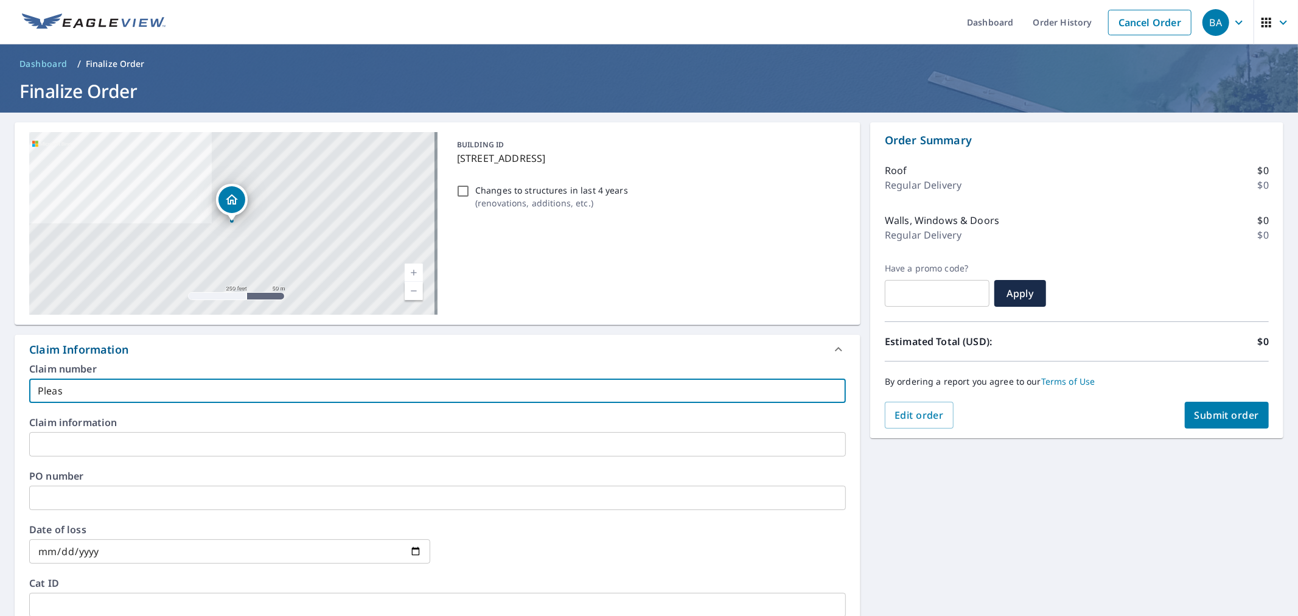
type input "Please"
checkbox input "true"
type input "Please"
checkbox input "true"
type input "Please {"
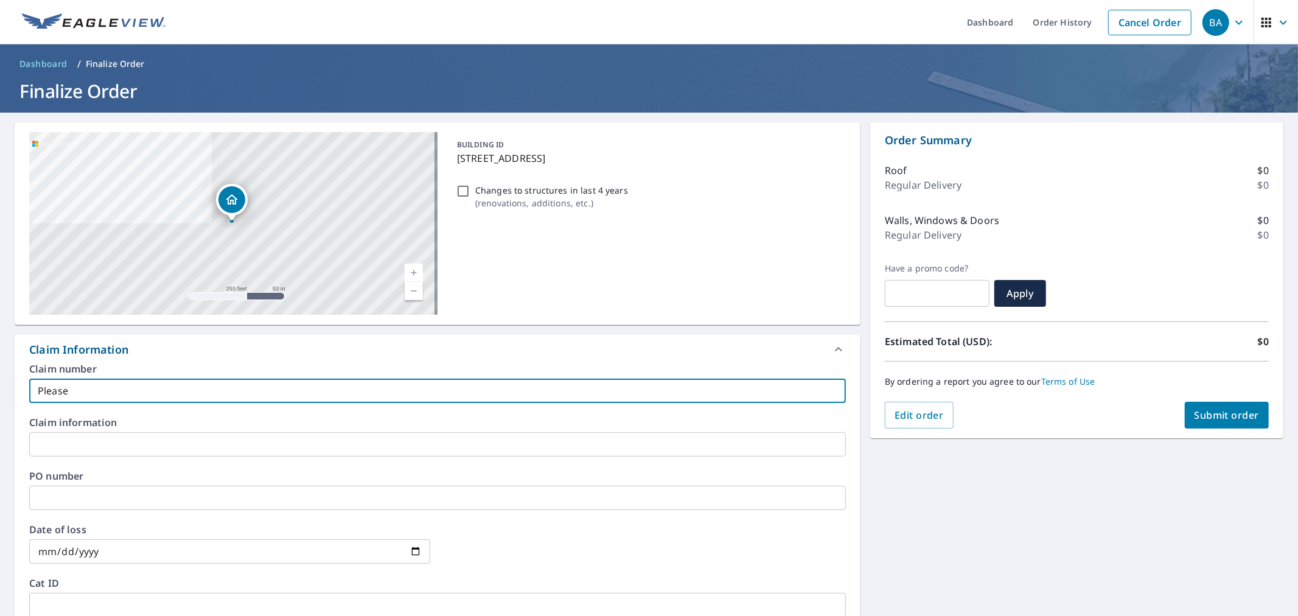
checkbox input "true"
type input "Please"
checkbox input "true"
type input "Please P"
checkbox input "true"
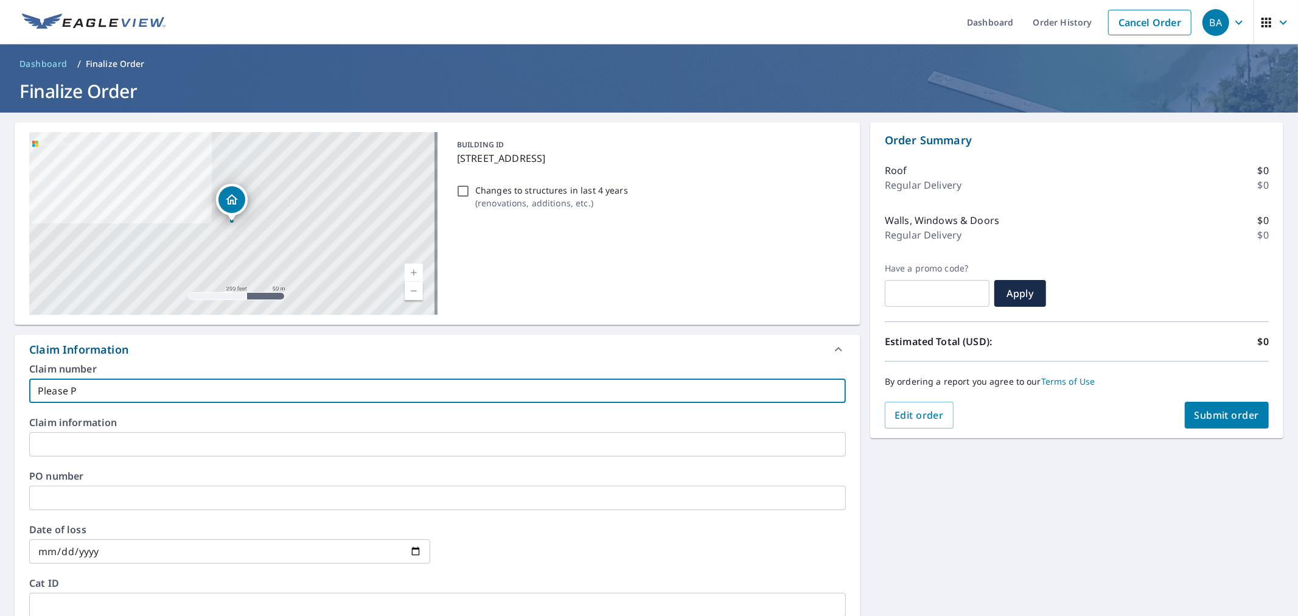
type input "Please Pr"
checkbox input "true"
type input "Please Pro"
checkbox input "true"
type input "Please Pros"
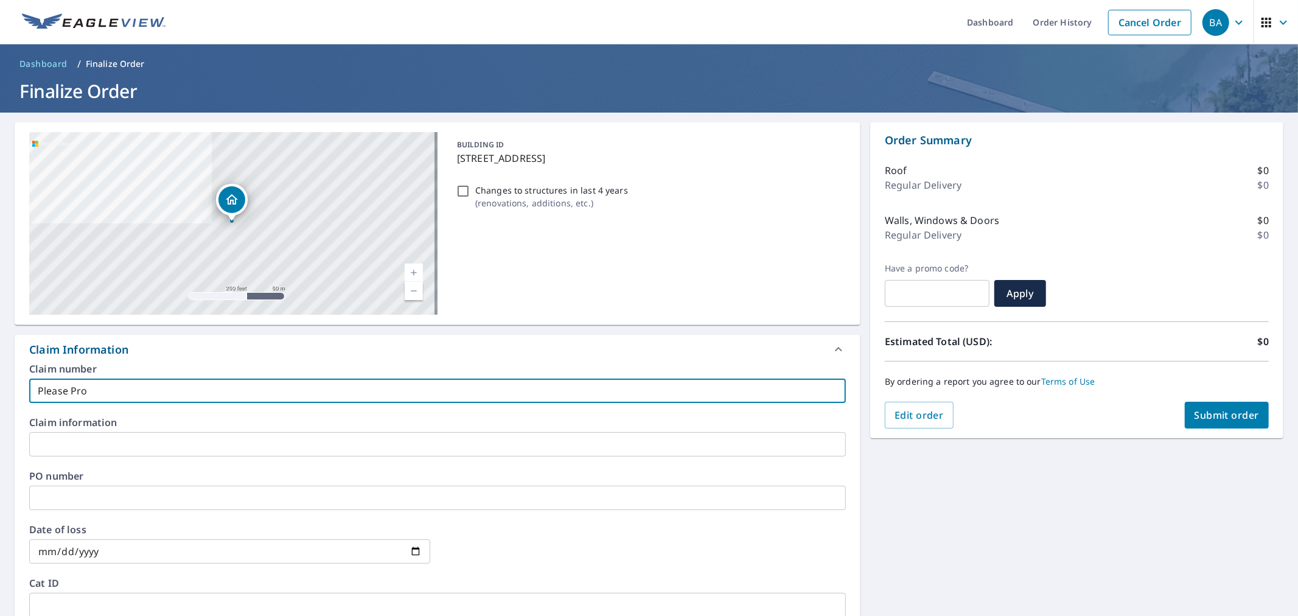
checkbox input "true"
type input "Please Pro"
checkbox input "true"
type input "Please Proc"
checkbox input "true"
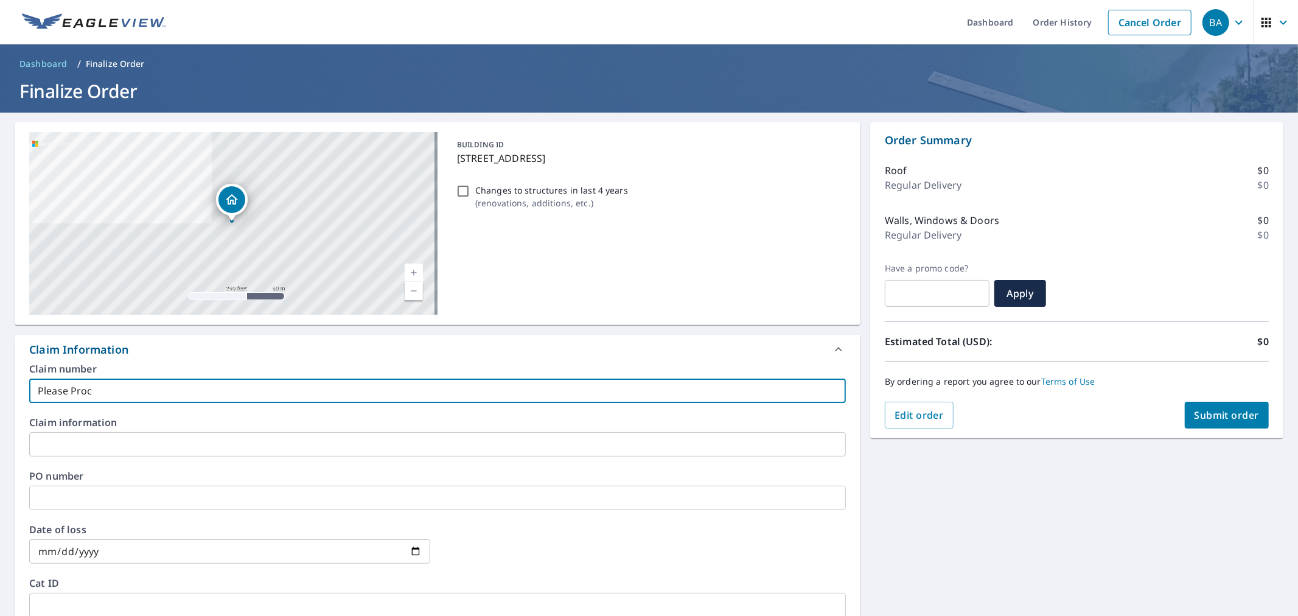
type input "Please Proce"
checkbox input "true"
type input "Please Proces"
checkbox input "true"
type input "Please Process"
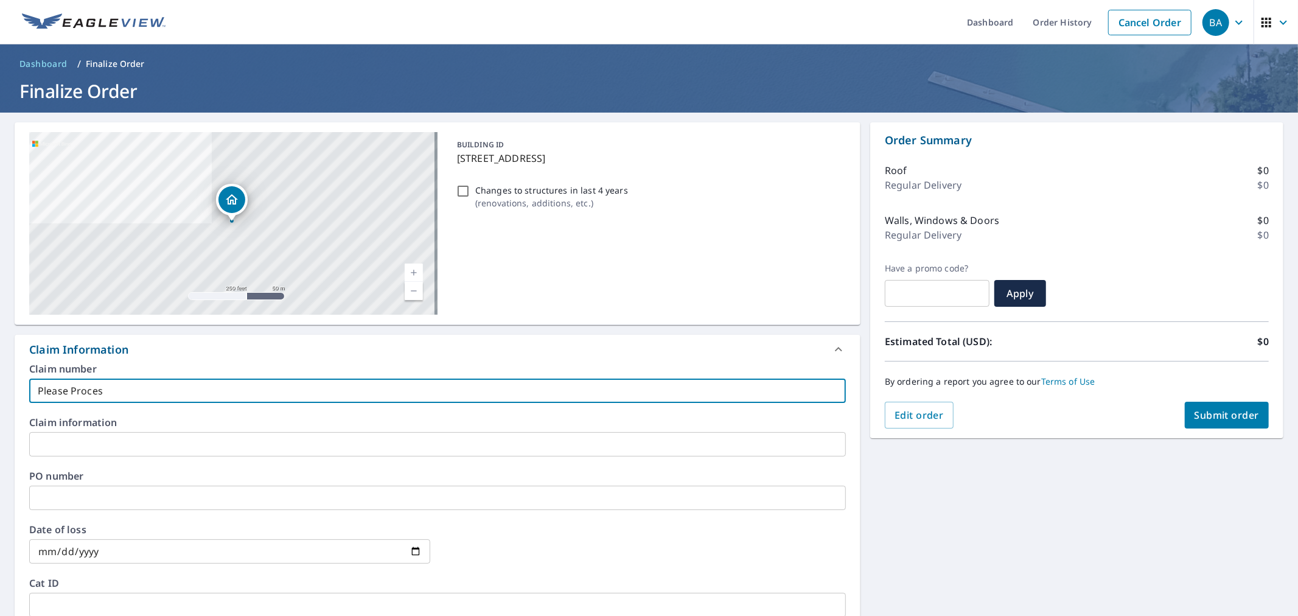
checkbox input "true"
type input "Please Process"
checkbox input "true"
type input "Please Process -"
checkbox input "true"
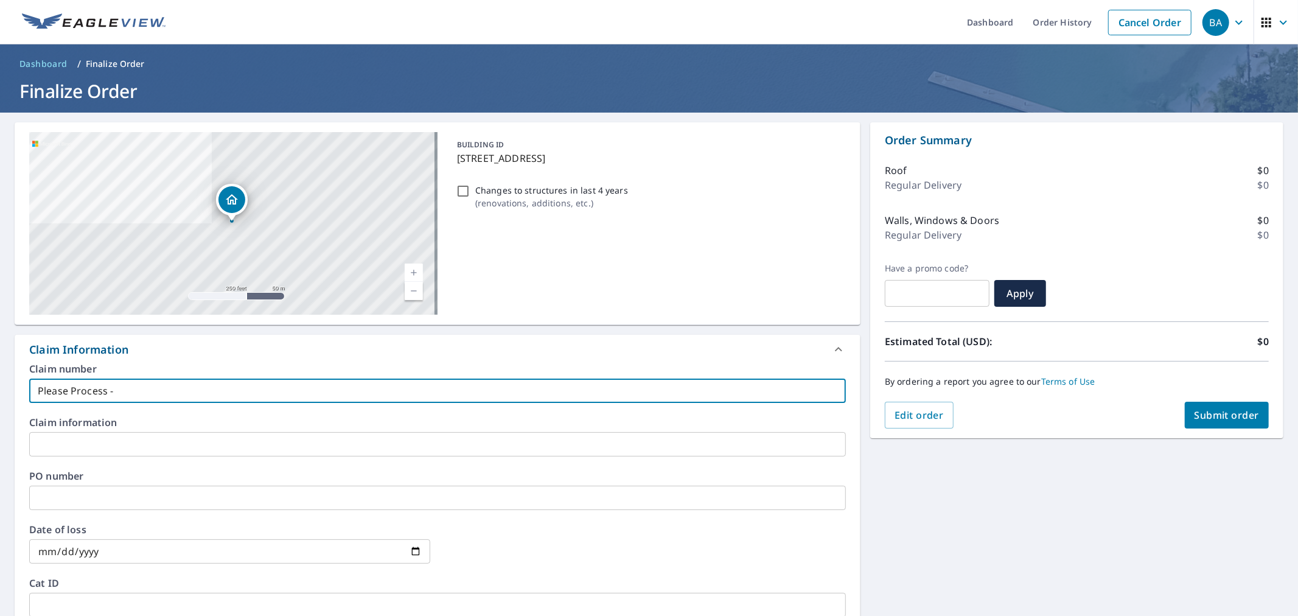
type input "Please Process"
checkbox input "true"
type input "Please Process A"
checkbox input "true"
type input "PLEASE PROCESS AS LIVE ORDER"
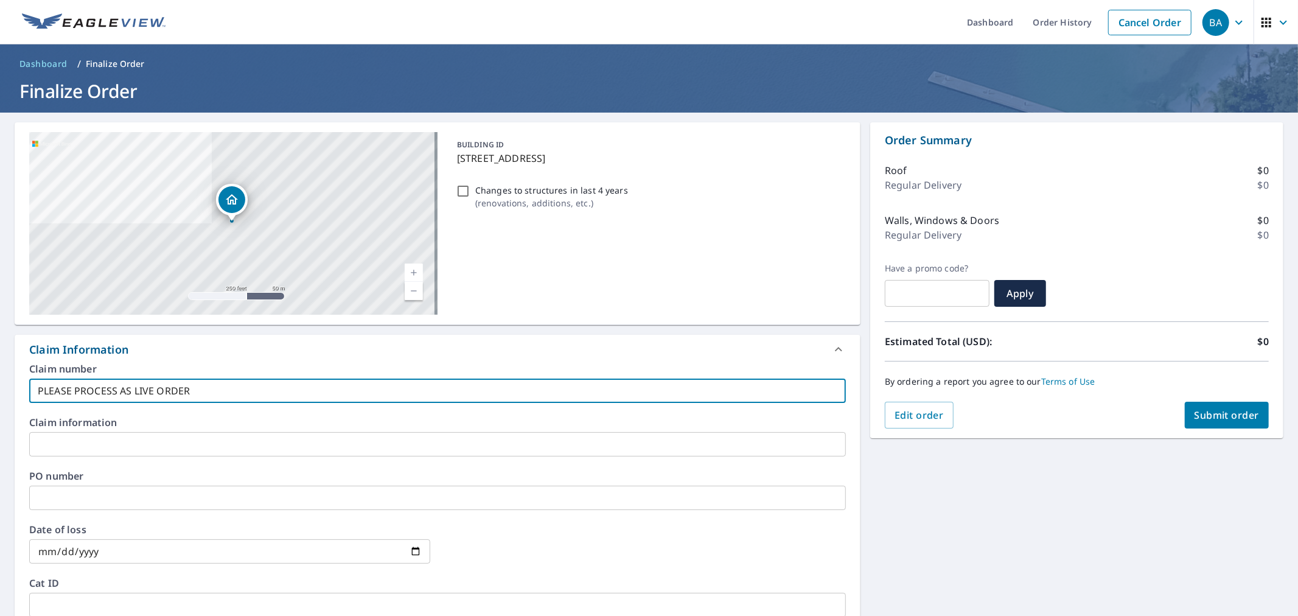
checkbox input "true"
drag, startPoint x: 120, startPoint y: 402, endPoint x: 110, endPoint y: 433, distance: 33.1
click at [110, 433] on input "text" at bounding box center [437, 444] width 817 height 24
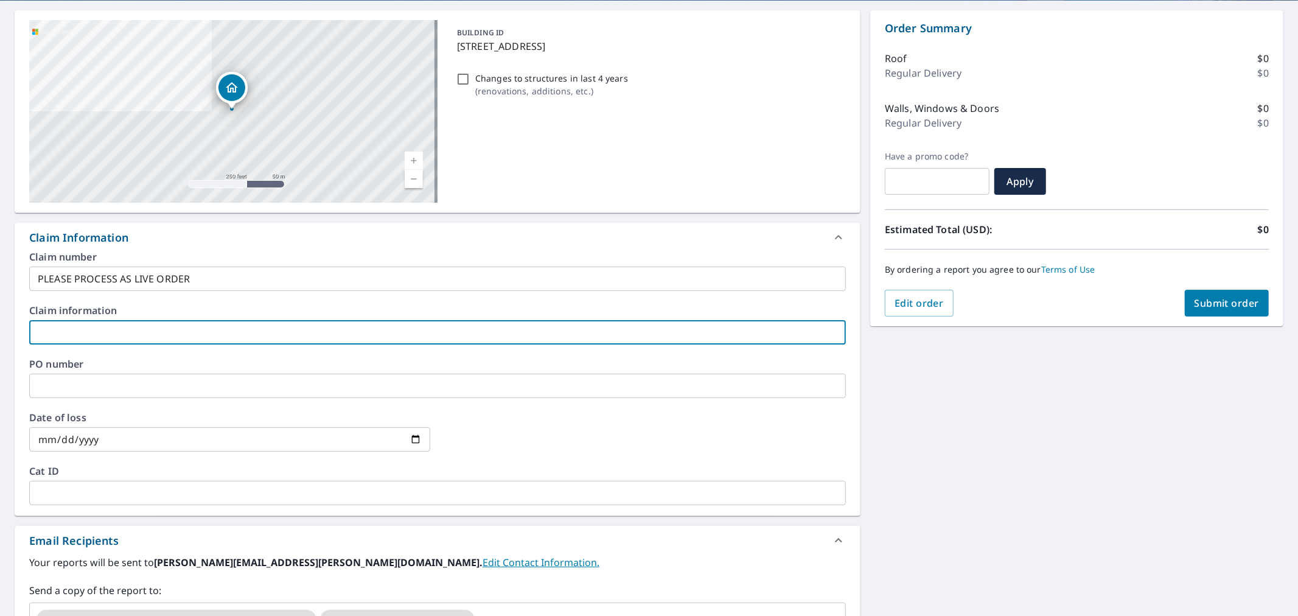
scroll to position [110, 0]
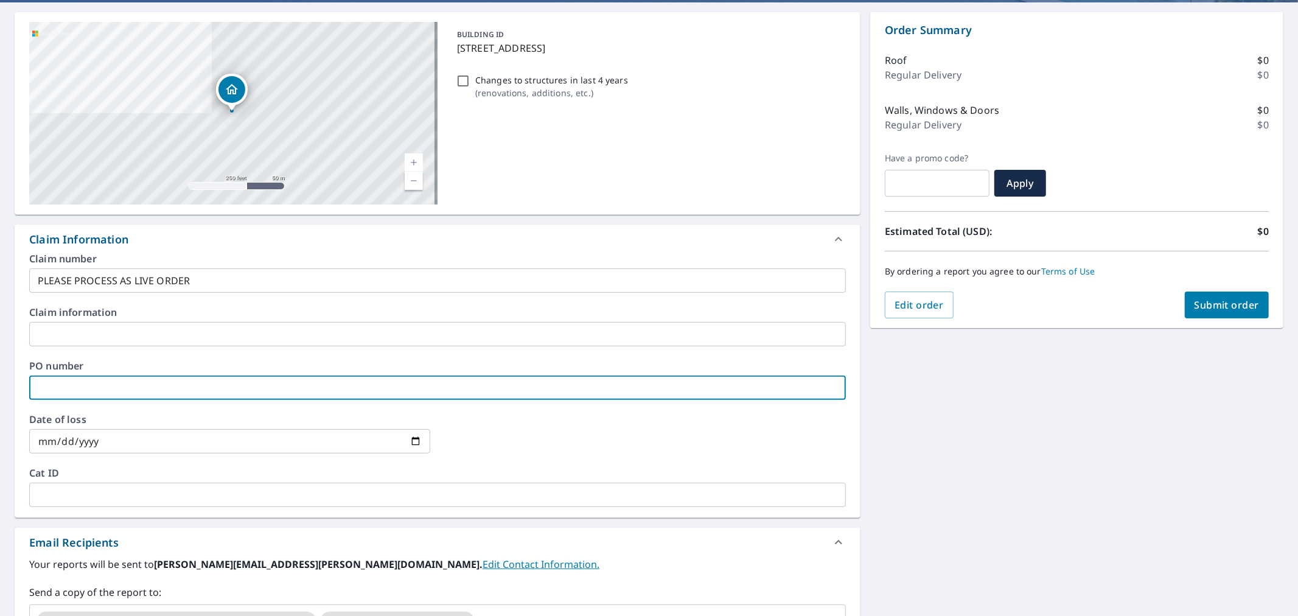
drag, startPoint x: 85, startPoint y: 387, endPoint x: 82, endPoint y: 361, distance: 25.7
click at [85, 387] on input "text" at bounding box center [437, 388] width 817 height 24
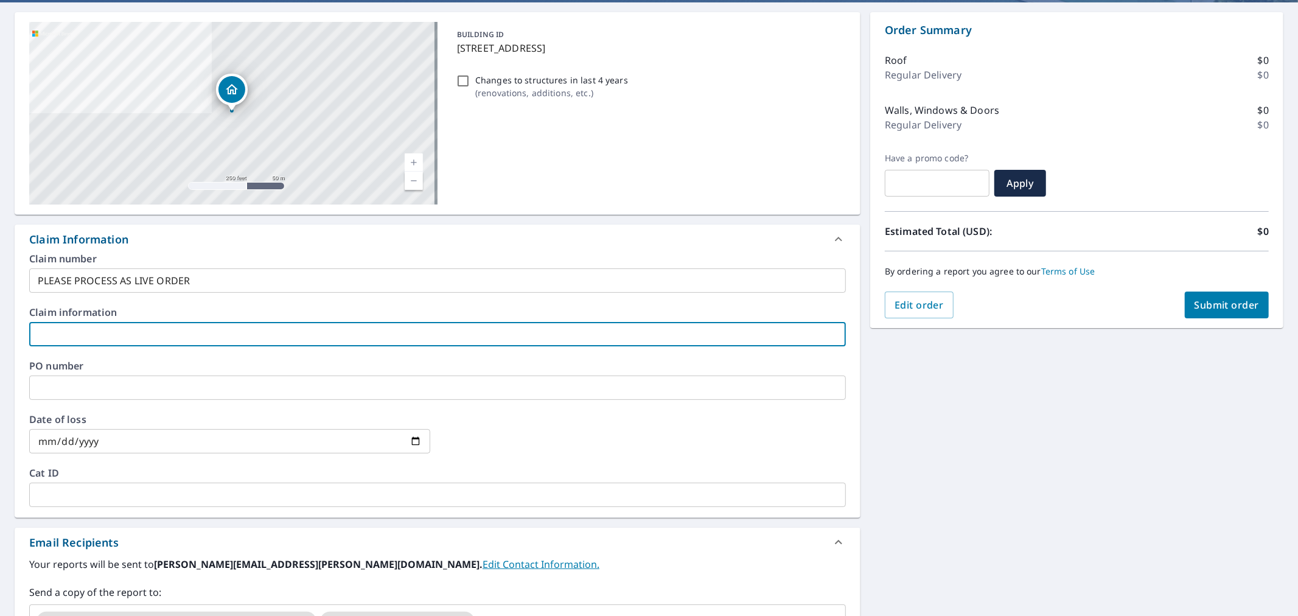
click at [78, 331] on input "text" at bounding box center [437, 334] width 817 height 24
type input "A"
checkbox input "true"
type input "Ad"
checkbox input "true"
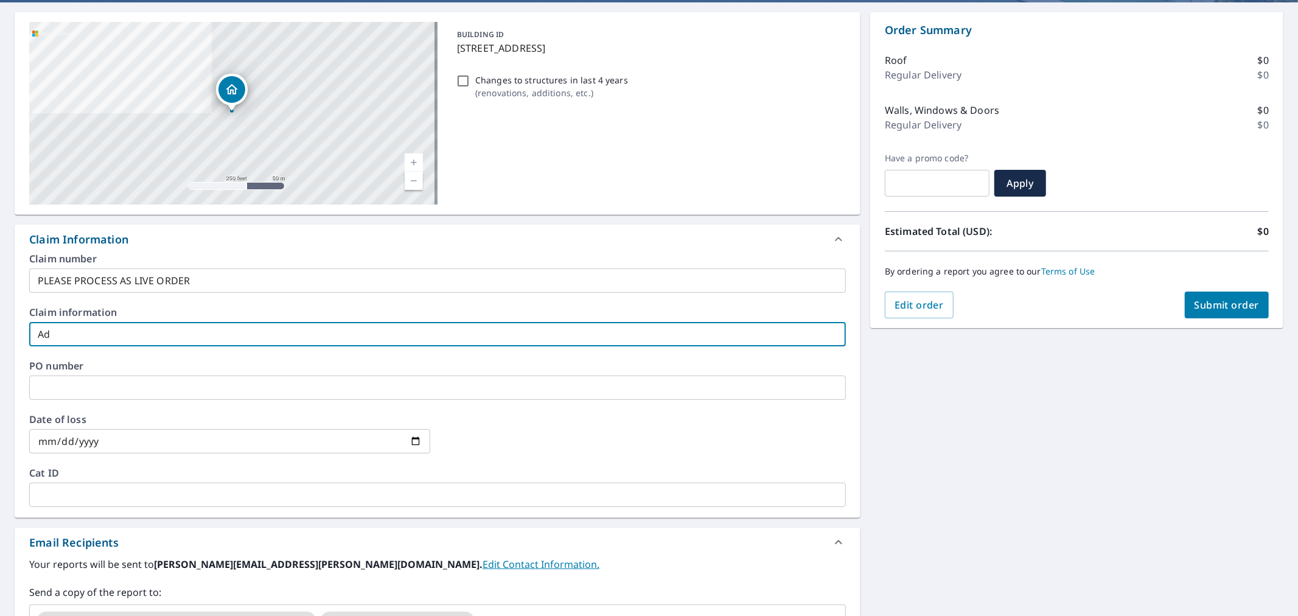
type input "Add"
checkbox input "true"
type input "Add"
drag, startPoint x: 39, startPoint y: 285, endPoint x: 49, endPoint y: 277, distance: 13.0
click at [39, 285] on input "PLEASE PROCESS AS LIVE ORDER" at bounding box center [437, 280] width 817 height 24
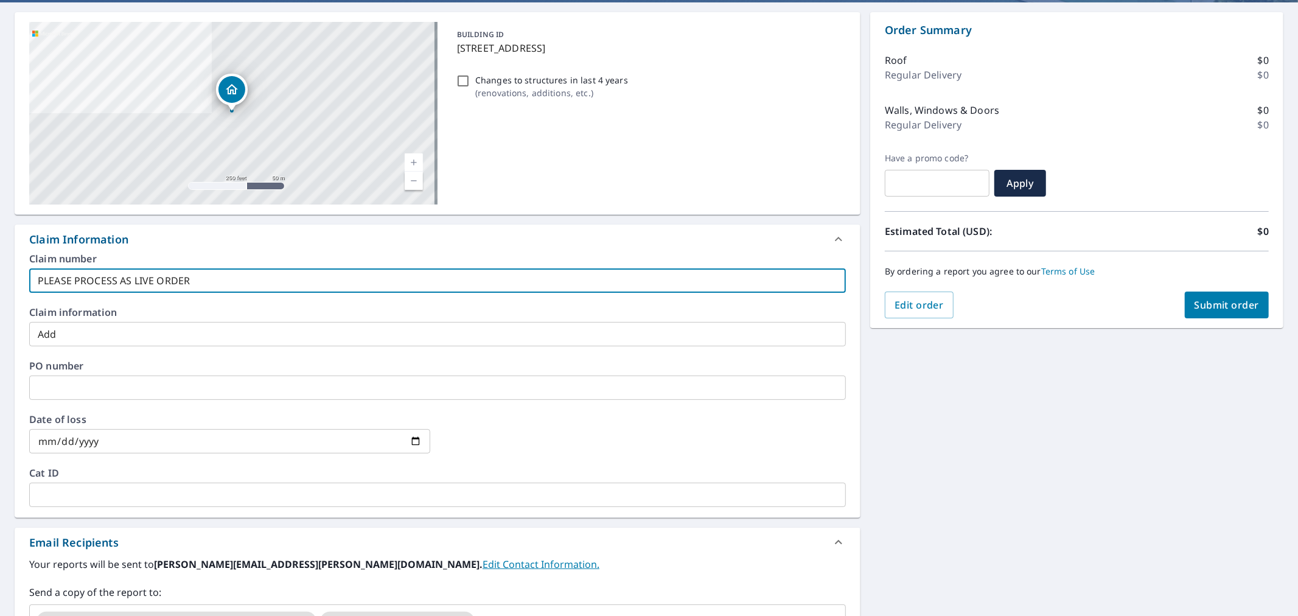
type input "APLEASE PROCESS AS LIVE ORDER"
checkbox input "true"
type input "AdPLEASE PROCESS AS LIVE ORDER"
checkbox input "true"
type input "AddPLEASE PROCESS AS LIVE ORDER"
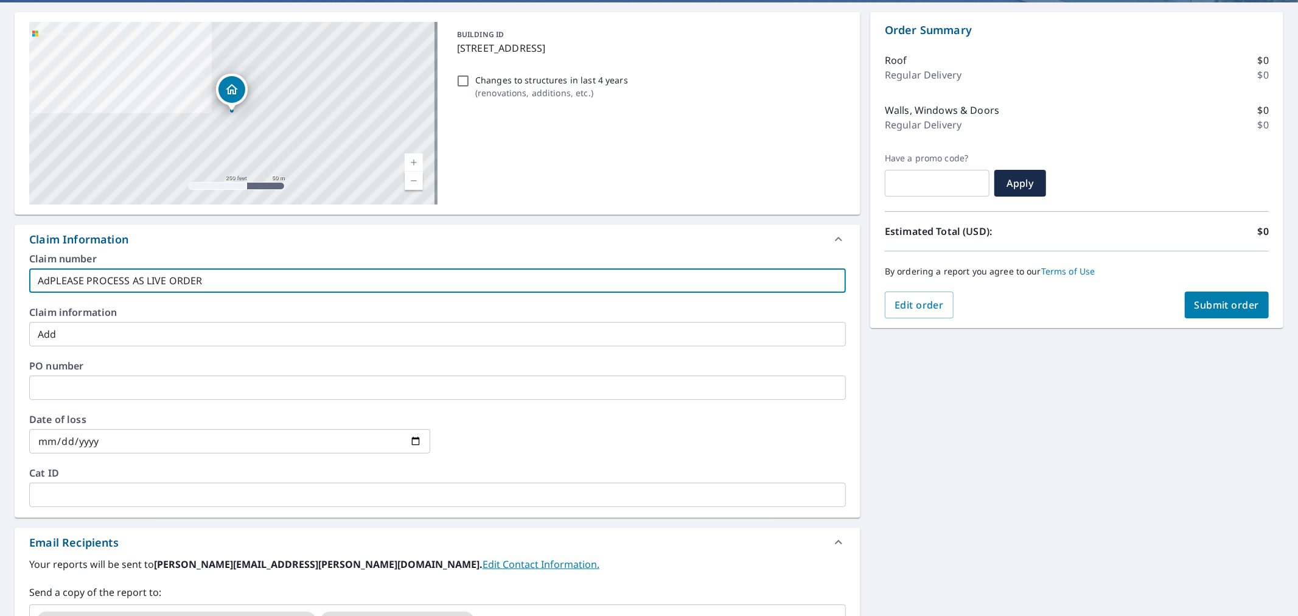
checkbox input "true"
type input "Add PLEASE PROCESS AS LIVE ORDER"
checkbox input "true"
type input "Add RPLEASE PROCESS AS LIVE ORDER"
checkbox input "true"
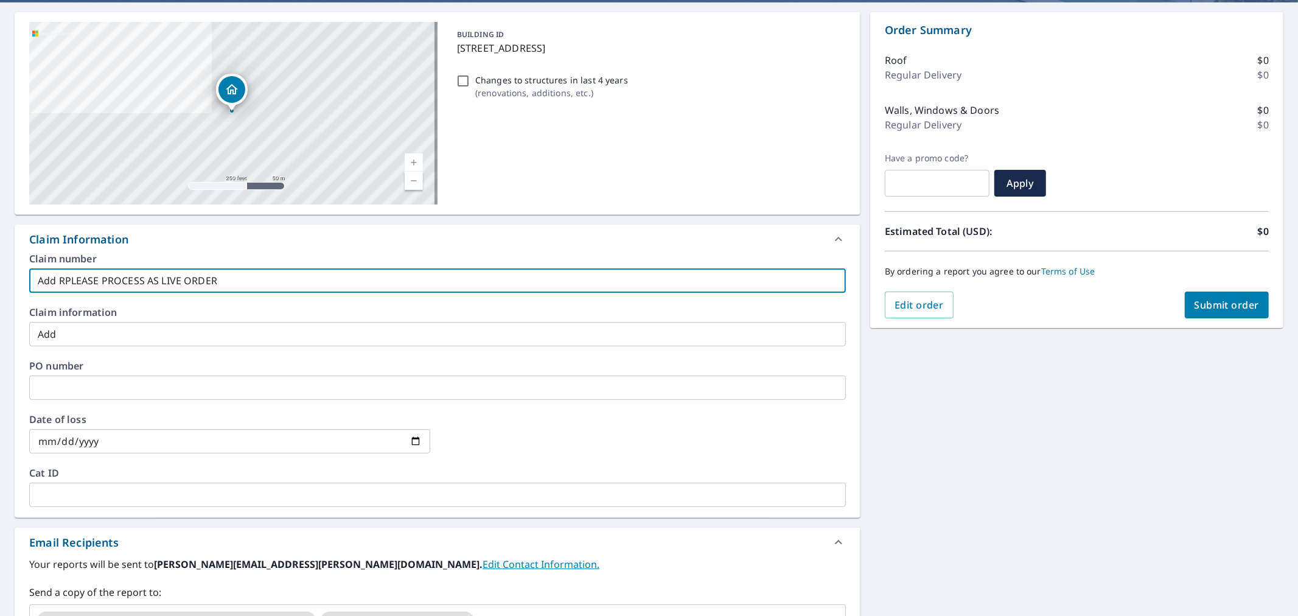
type input "Add RuPLEASE PROCESS AS LIVE ORDER"
checkbox input "true"
type input "Add RusPLEASE PROCESS AS LIVE ORDER"
checkbox input "true"
type input "Add RushPLEASE PROCESS AS LIVE ORDER"
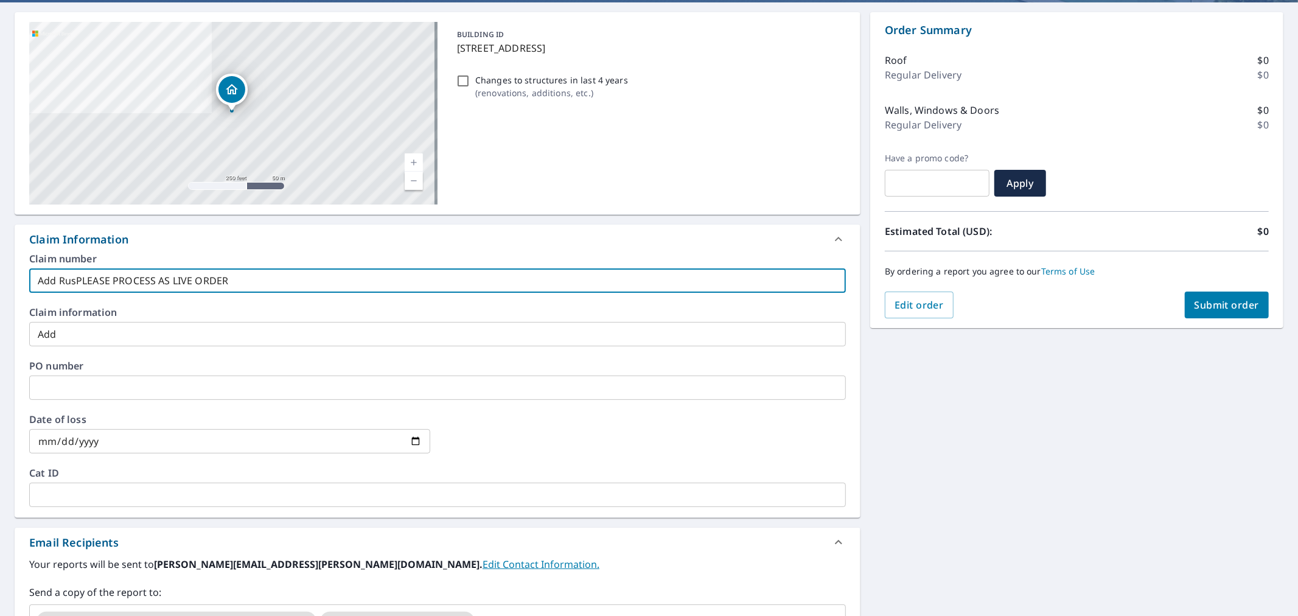
checkbox input "true"
type input "Add Rush PLEASE PROCESS AS LIVE ORDER"
checkbox input "true"
type input "Add Rush PLEASE PROCESS AS LIVE ORDER"
checkbox input "true"
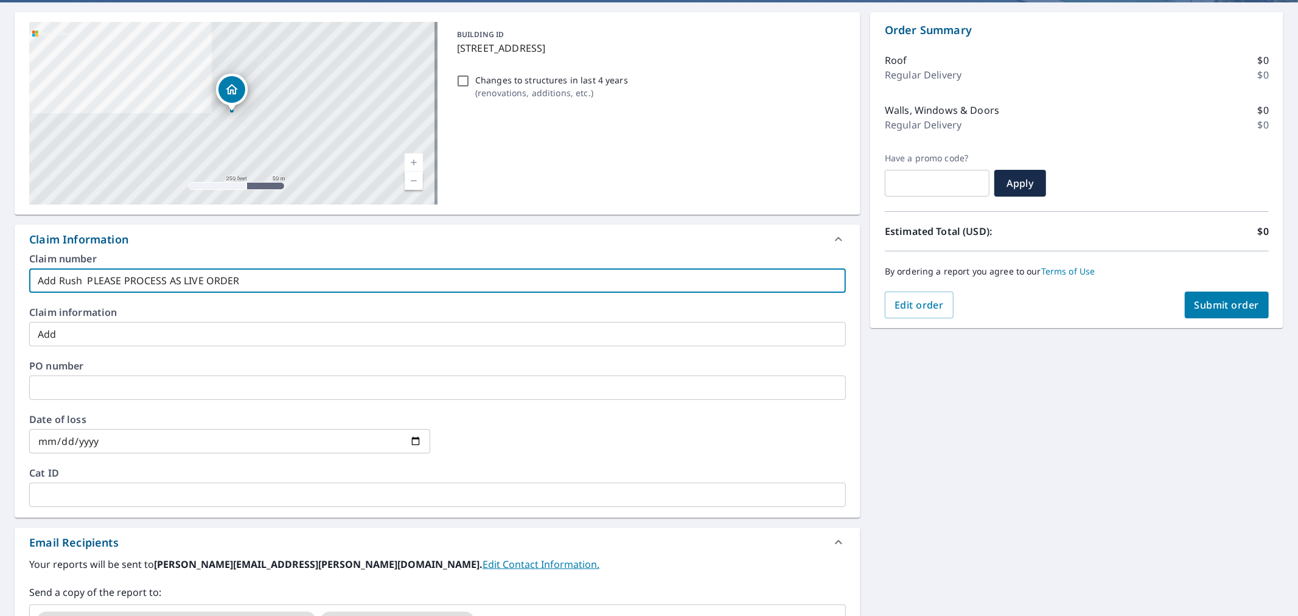
type input "Add Rush -PLEASE PROCESS AS LIVE ORDER"
checkbox input "true"
type input "Add Rush -PLEASE PROCESS AS LIVE ORDER"
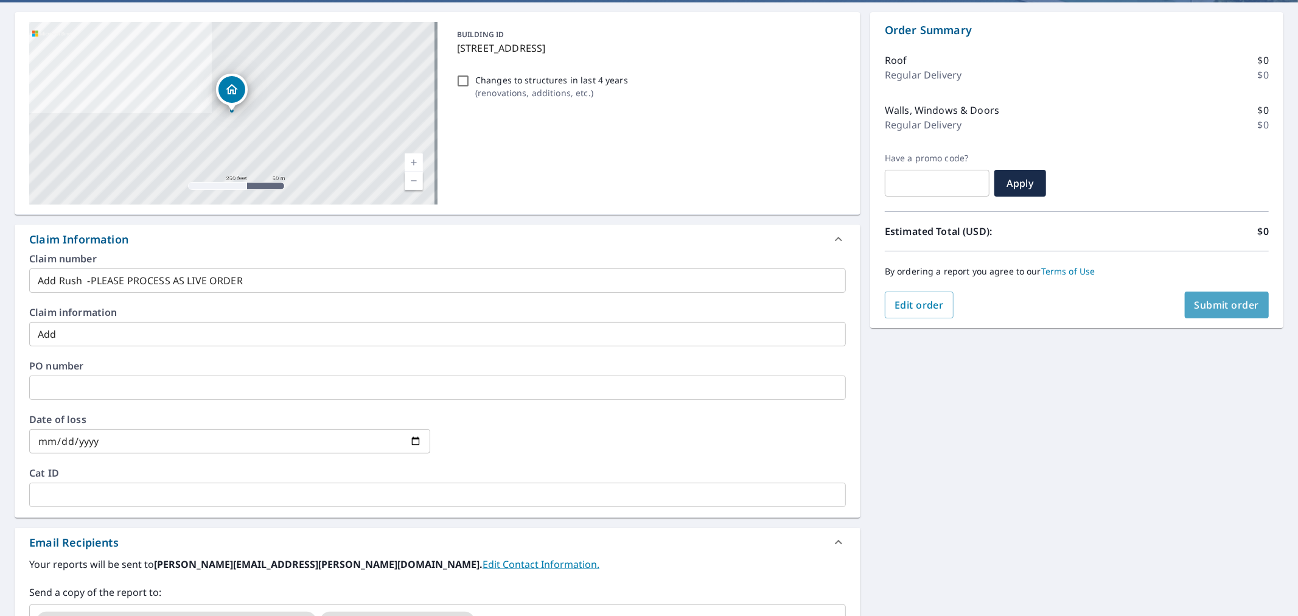
click at [1227, 301] on span "Submit order" at bounding box center [1227, 304] width 65 height 13
checkbox input "true"
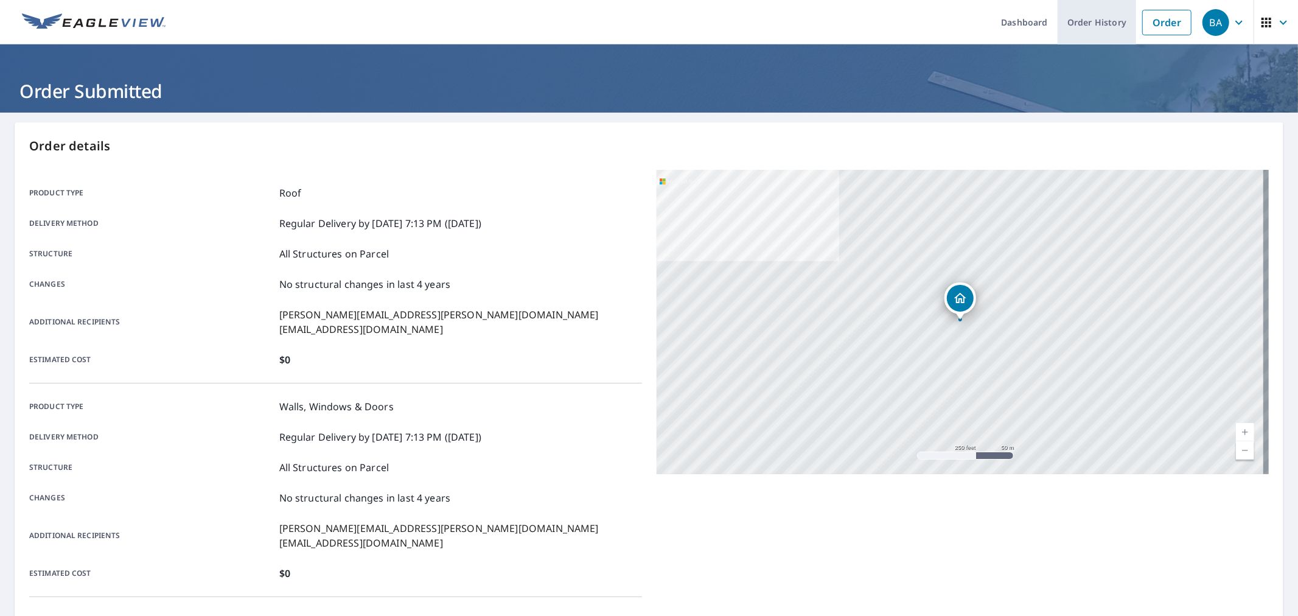
click at [1093, 13] on link "Order History" at bounding box center [1097, 22] width 79 height 44
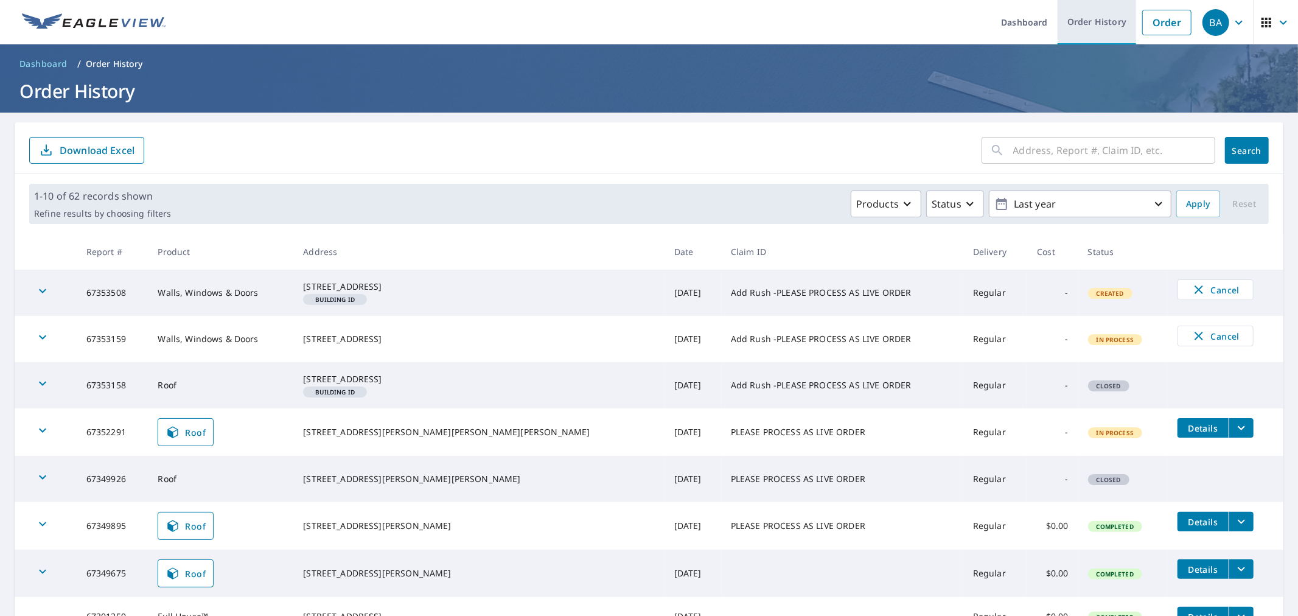
click at [1087, 9] on link "Order History" at bounding box center [1097, 22] width 79 height 44
drag, startPoint x: 349, startPoint y: 282, endPoint x: 460, endPoint y: 299, distance: 111.5
click at [460, 299] on td "32512 20th Ct SW Federal Way, WA 98023 Building ID" at bounding box center [478, 293] width 371 height 46
copy div "[STREET_ADDRESS]"
click at [1167, 18] on link "Order" at bounding box center [1166, 23] width 49 height 26
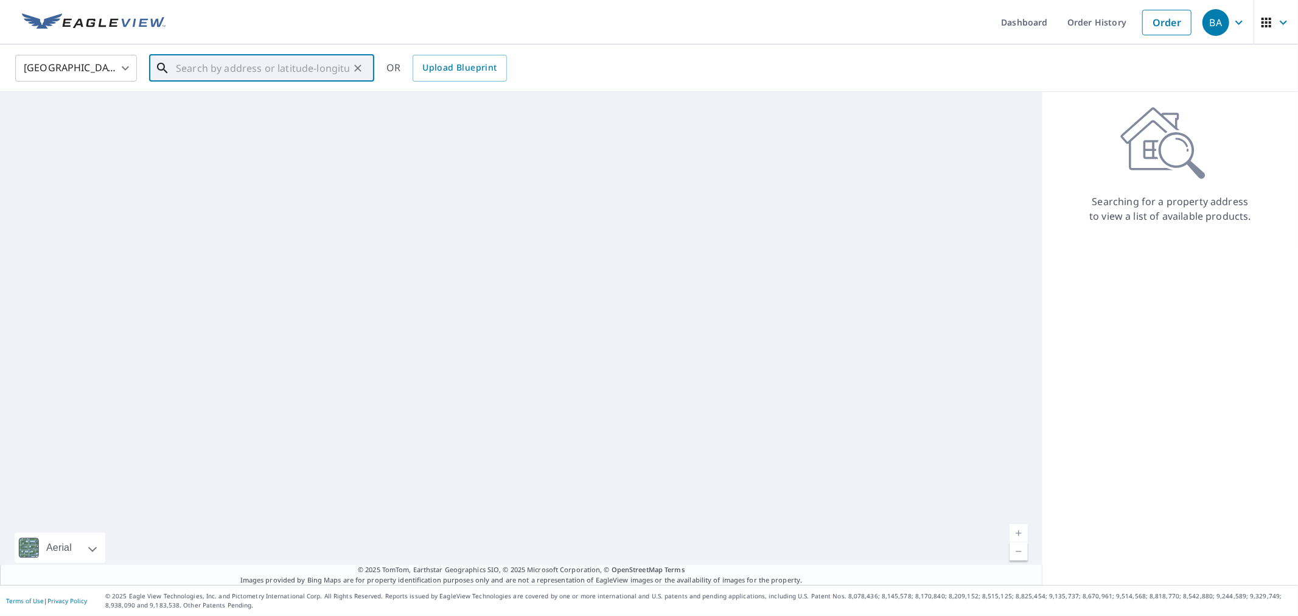
click at [222, 68] on input "text" at bounding box center [262, 68] width 173 height 34
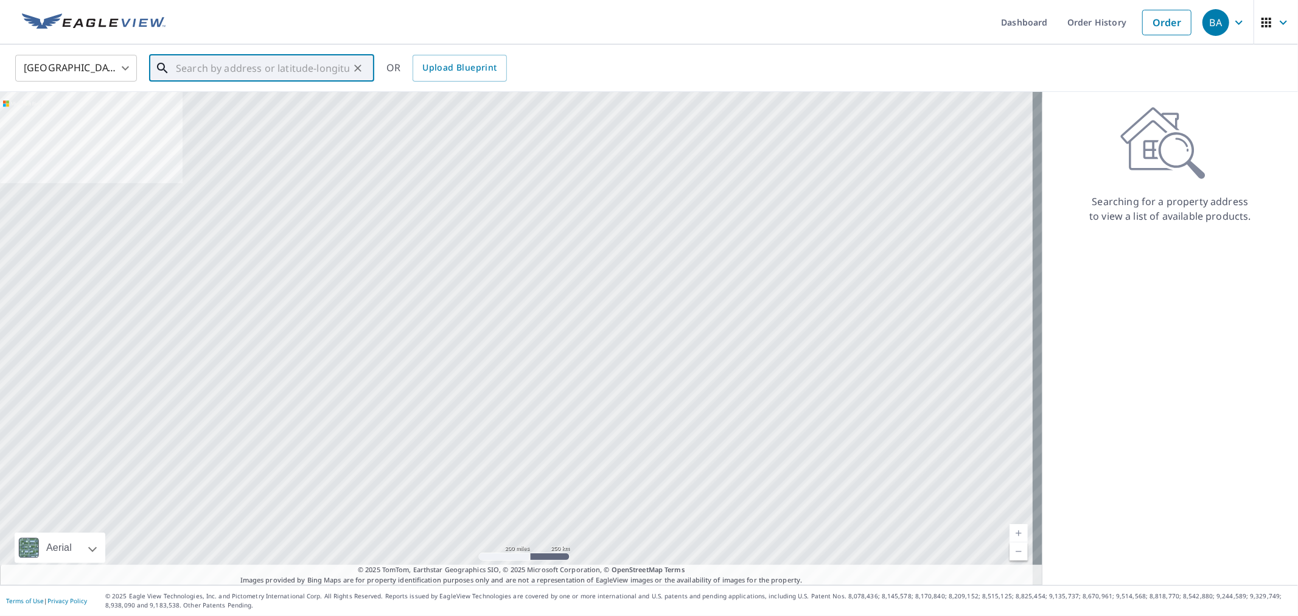
paste input "32512 20th Ct SW Federal Way, WA 98023"
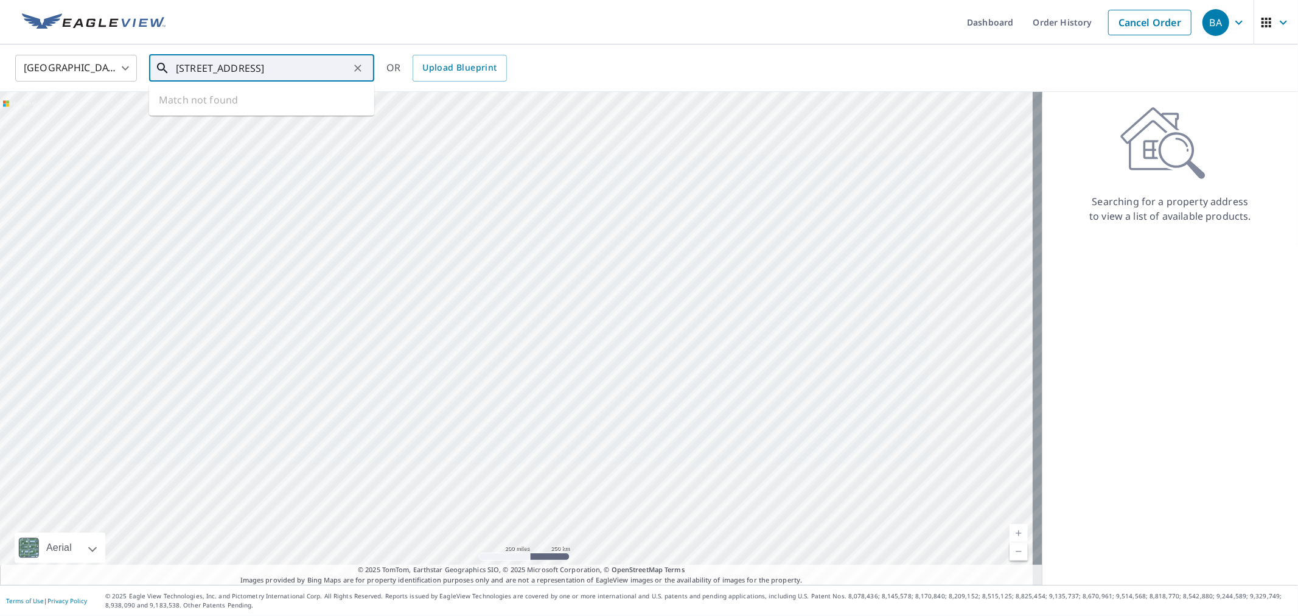
scroll to position [0, 18]
click at [242, 100] on span "32512 20th Ct SW" at bounding box center [268, 103] width 191 height 15
type input "32512 20th Ct SW Federal Way, WA 98023"
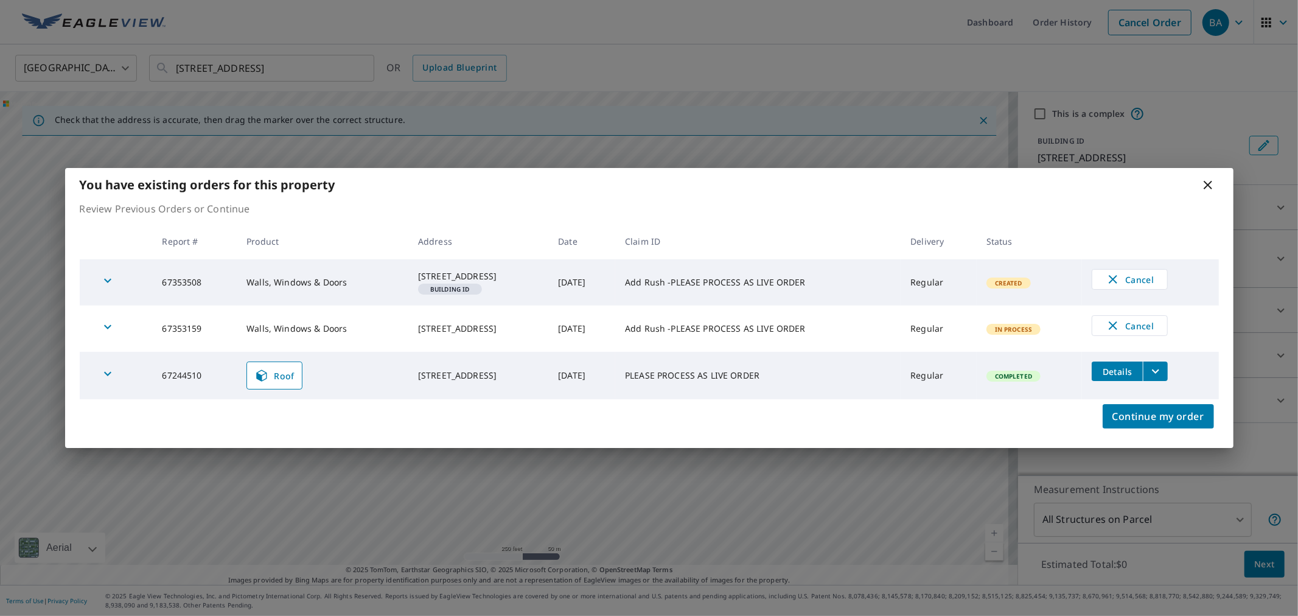
click at [1210, 178] on icon at bounding box center [1208, 185] width 15 height 15
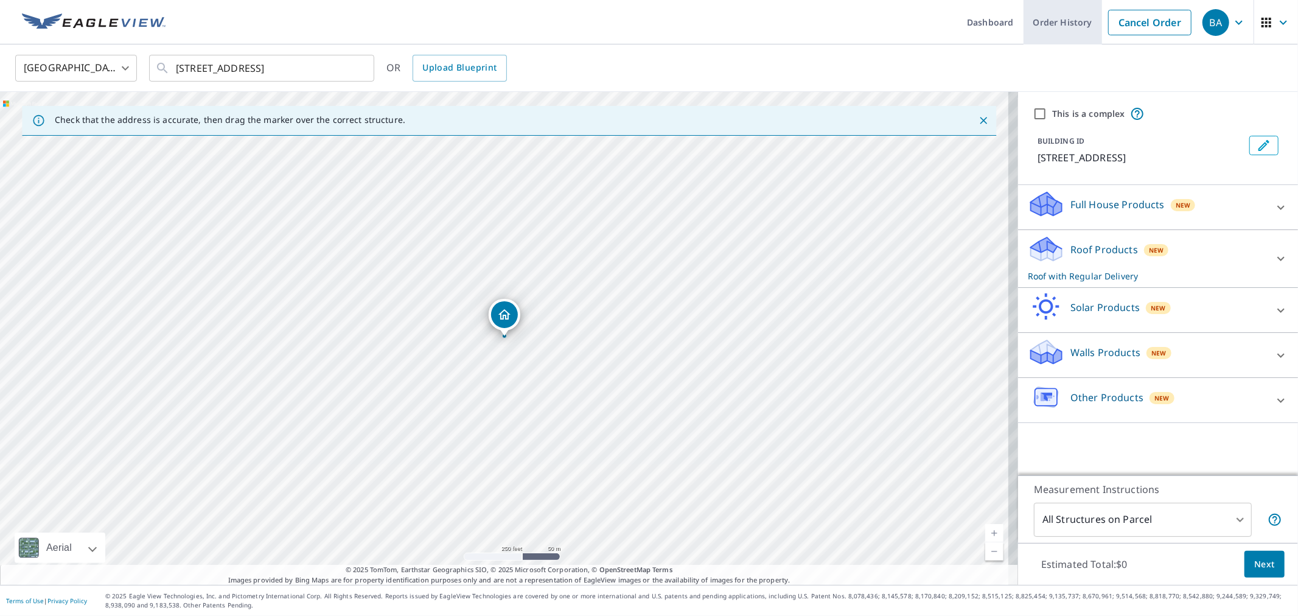
click at [1045, 16] on link "Order History" at bounding box center [1063, 22] width 79 height 44
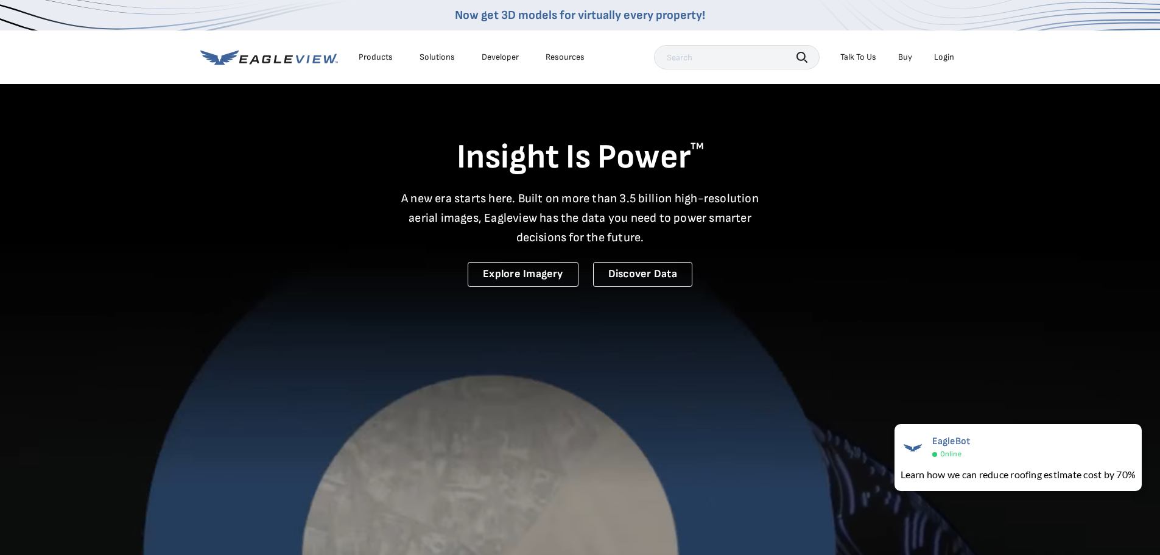
click at [942, 52] on div "Login" at bounding box center [944, 57] width 20 height 11
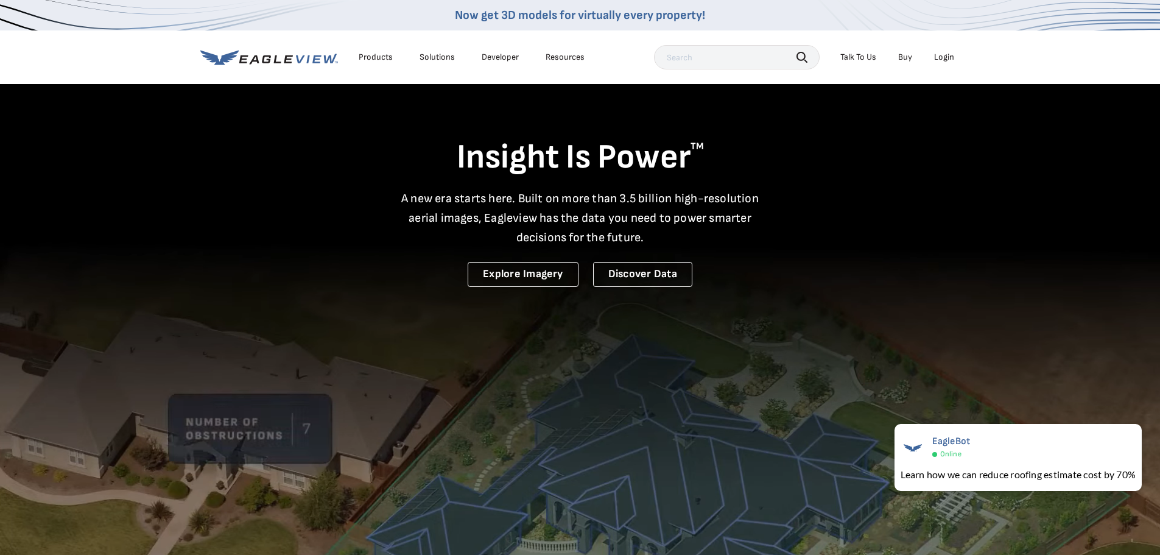
click at [939, 60] on div "Login" at bounding box center [944, 57] width 20 height 11
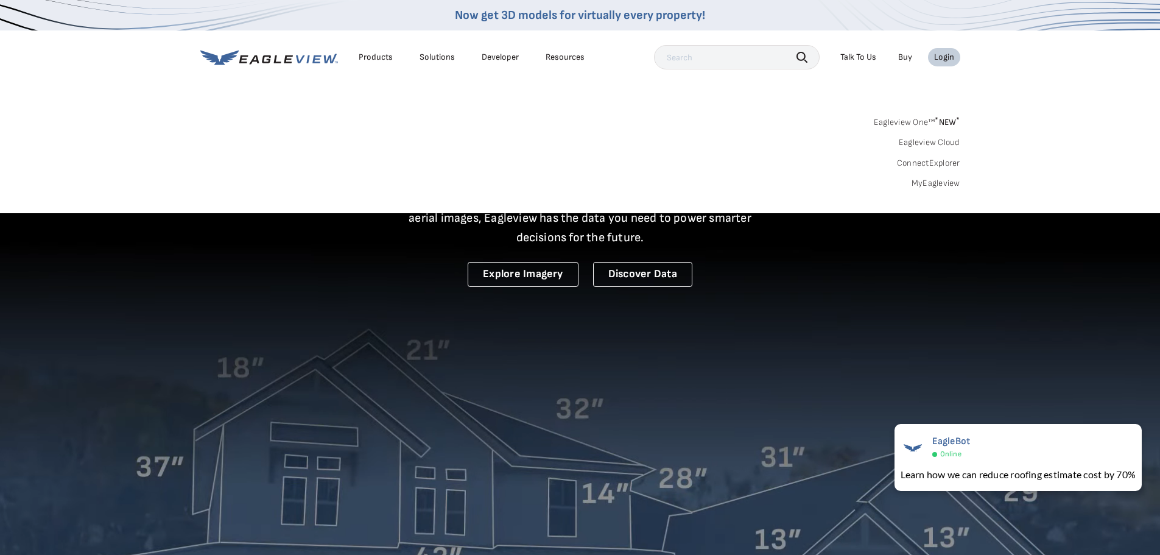
click at [948, 188] on link "MyEagleview" at bounding box center [935, 183] width 49 height 11
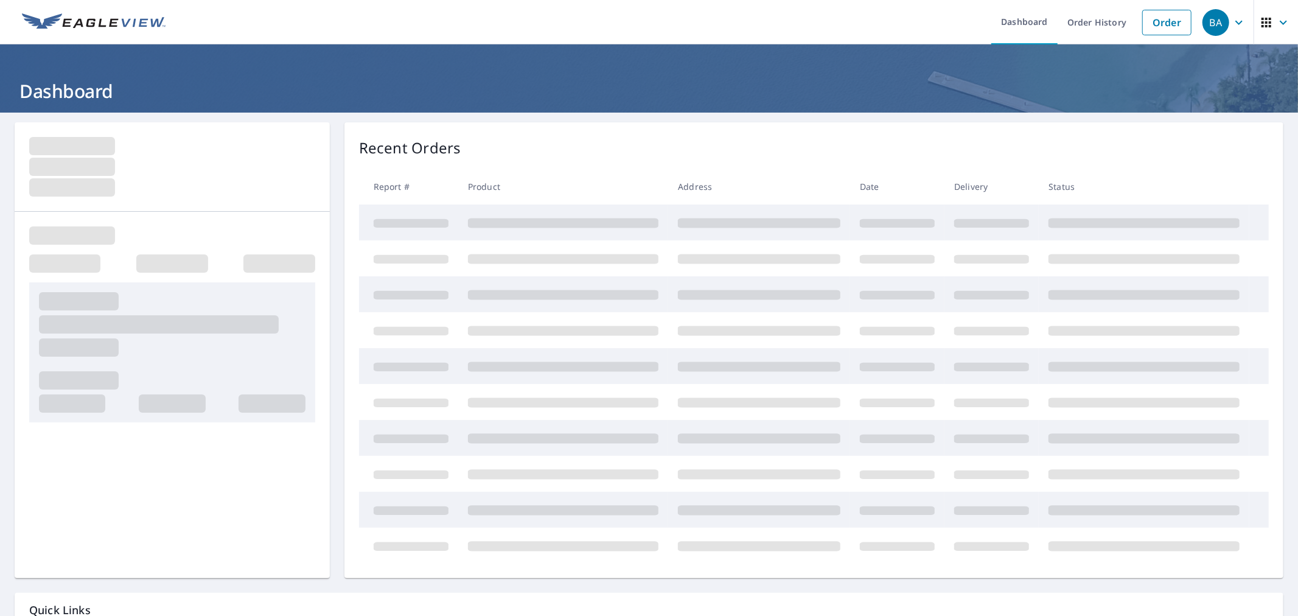
click at [918, 125] on div "Recent Orders Report # Product Address Date Delivery Status" at bounding box center [814, 350] width 939 height 456
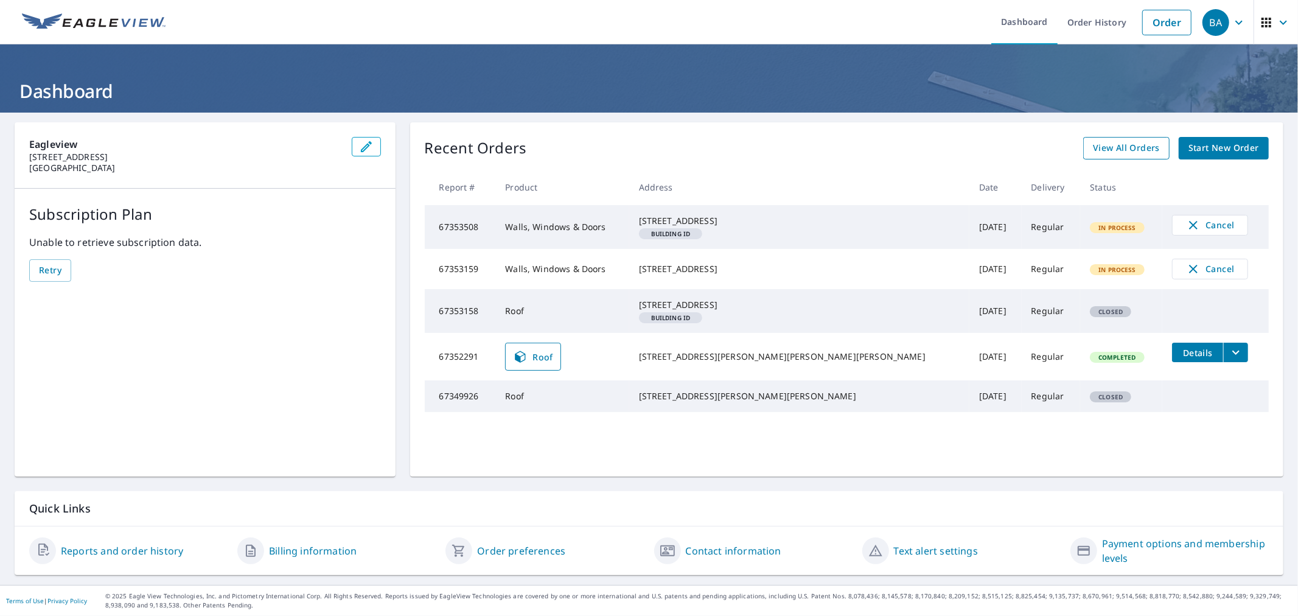
click at [1103, 148] on span "View All Orders" at bounding box center [1126, 148] width 67 height 15
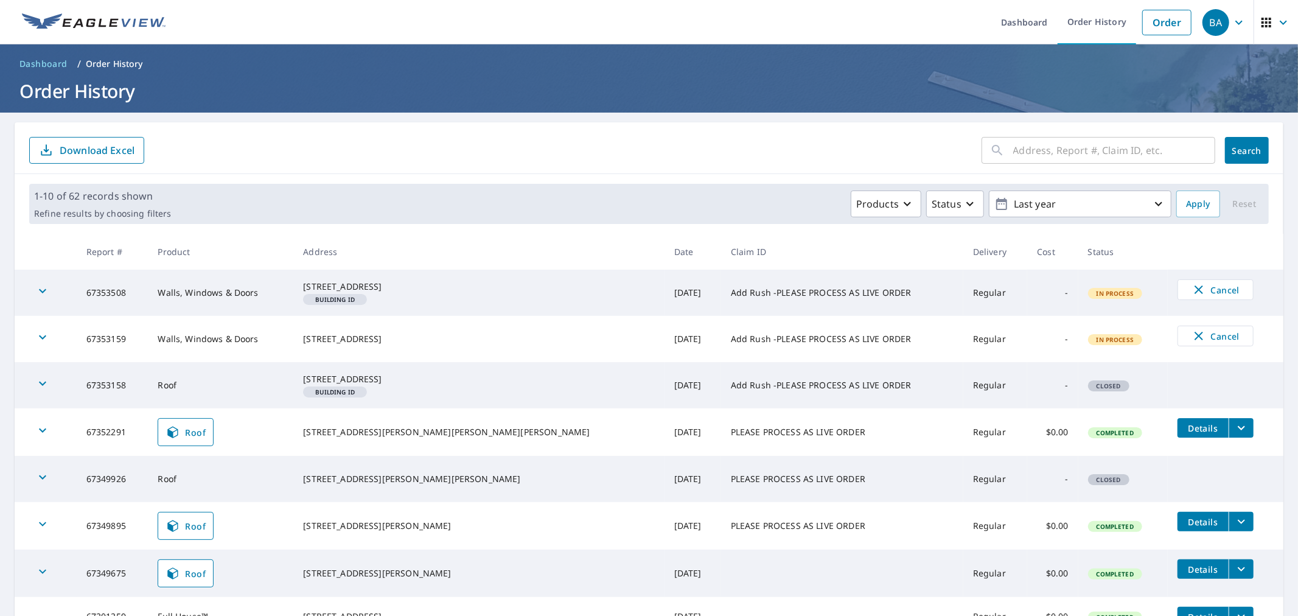
click at [611, 208] on div "Products Status Last year" at bounding box center [674, 204] width 996 height 27
